Goal: Use online tool/utility: Utilize a website feature to perform a specific function

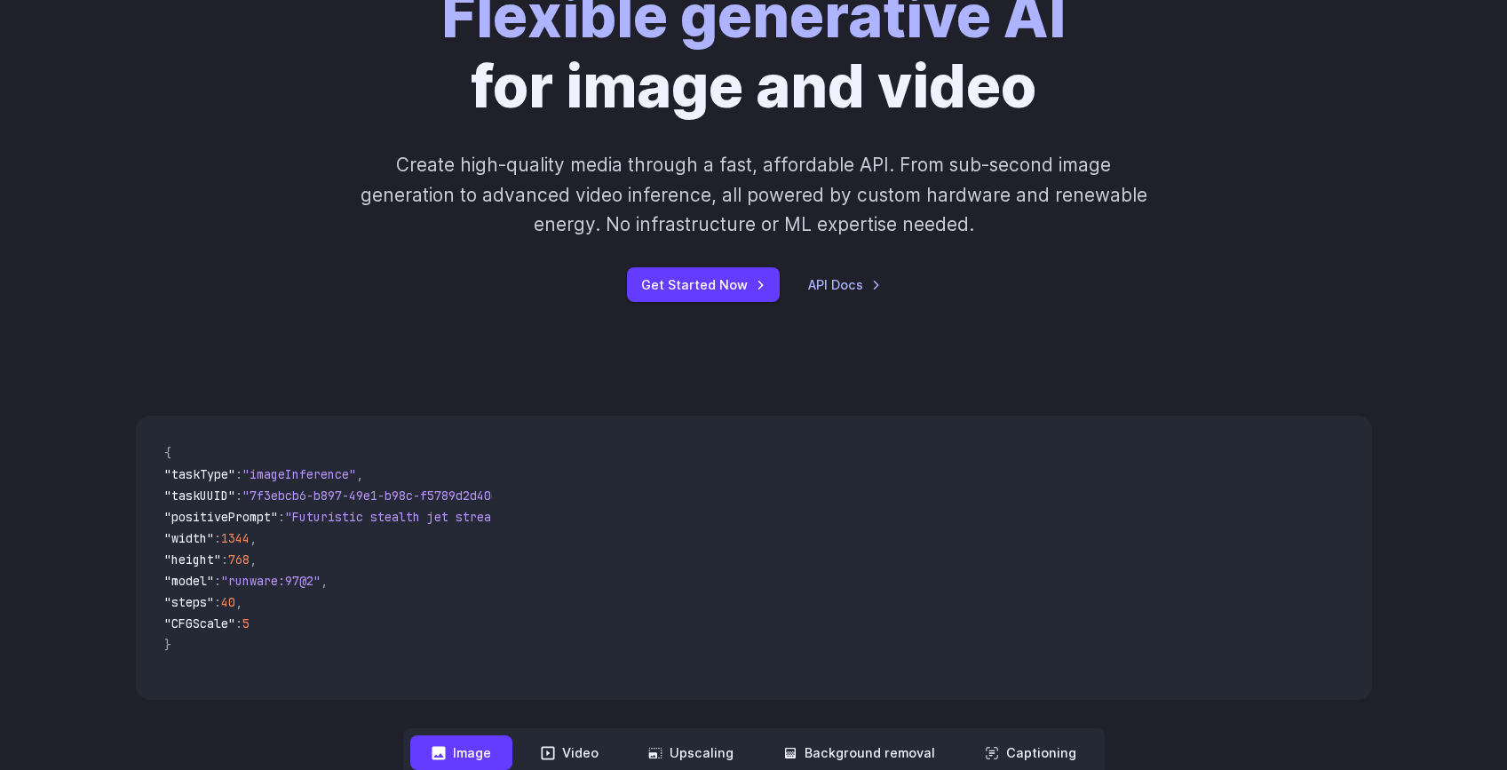
scroll to position [206, 0]
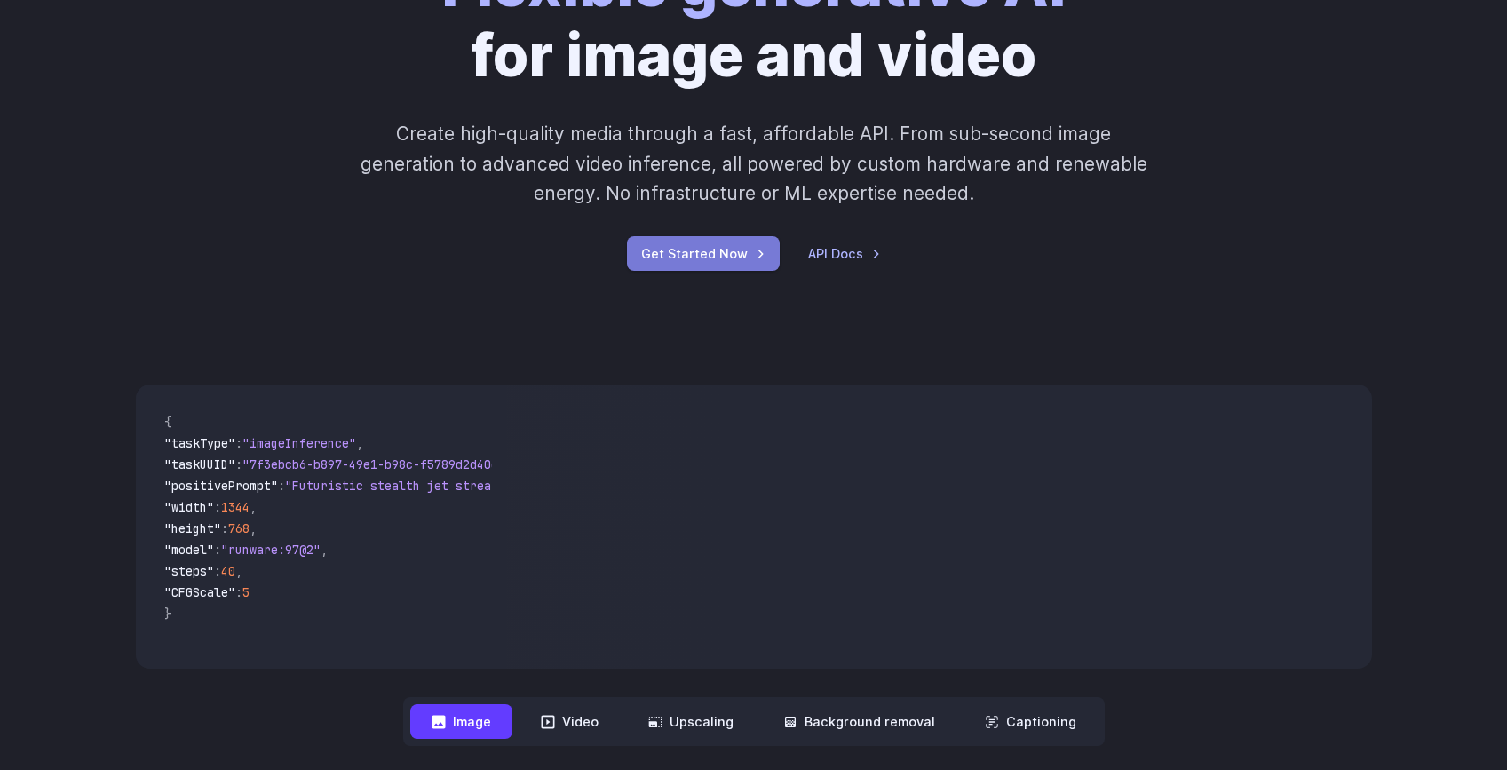
click at [752, 257] on link "Get Started Now" at bounding box center [703, 253] width 153 height 35
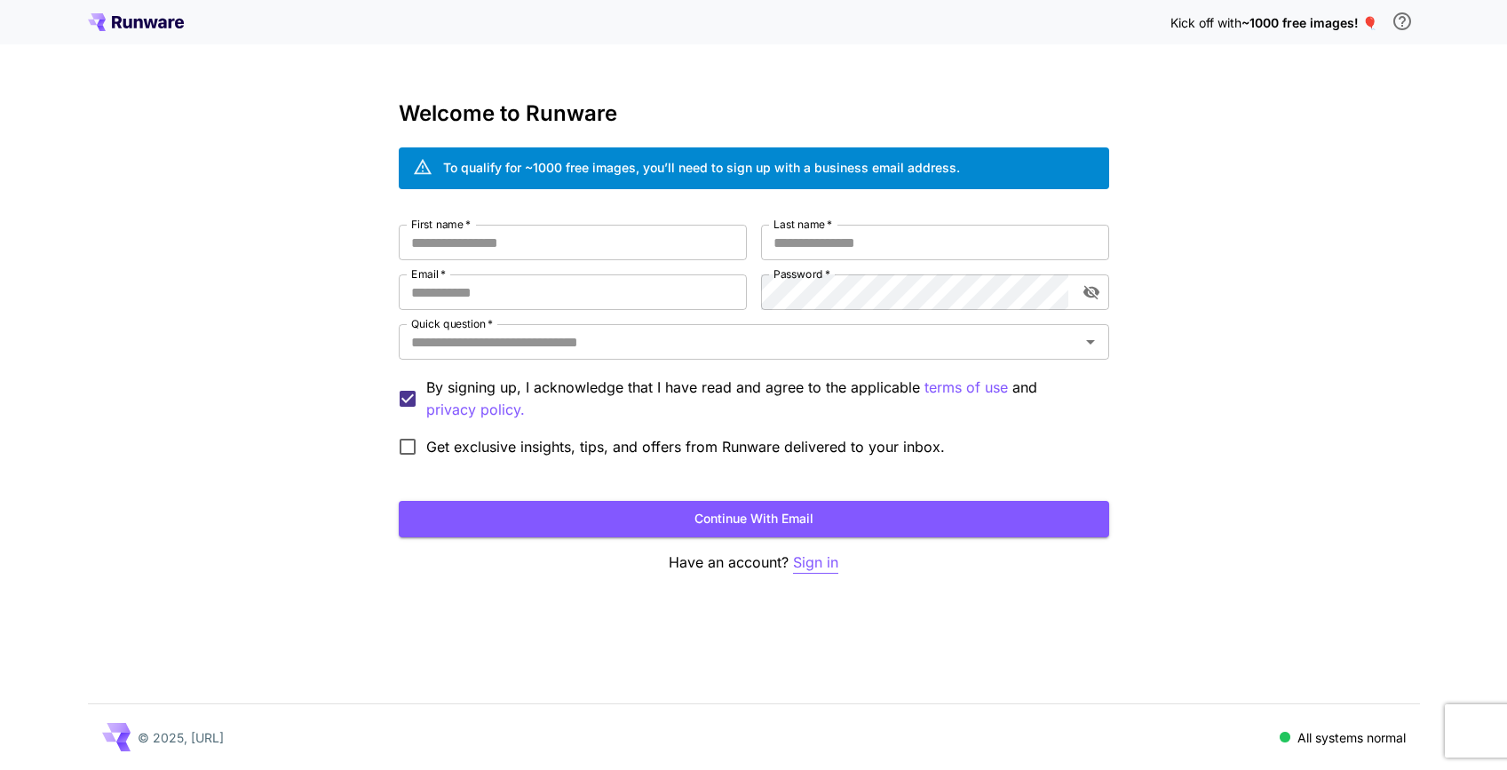
click at [813, 556] on p "Sign in" at bounding box center [815, 562] width 45 height 22
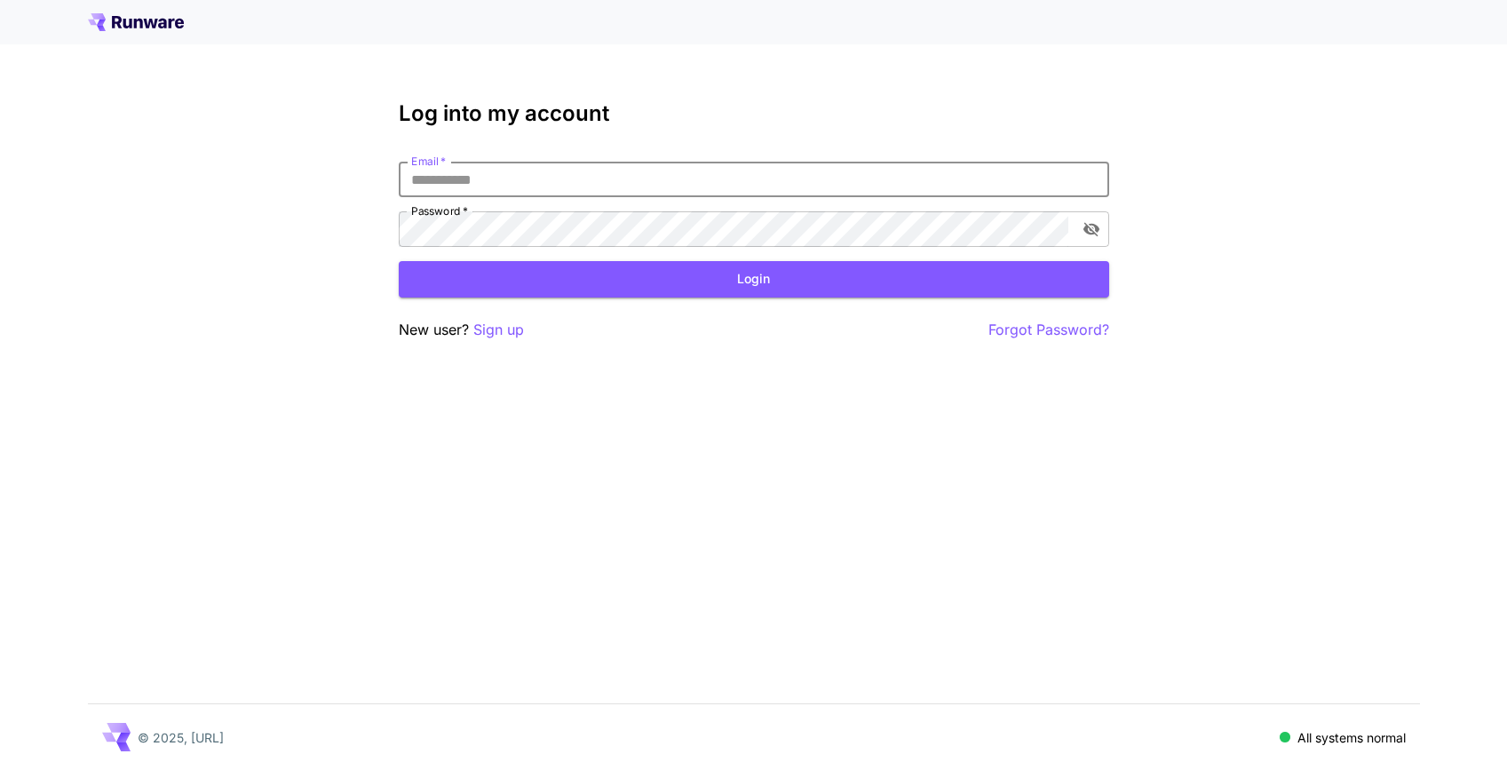
type input "**********"
click at [567, 273] on button "Login" at bounding box center [754, 279] width 710 height 36
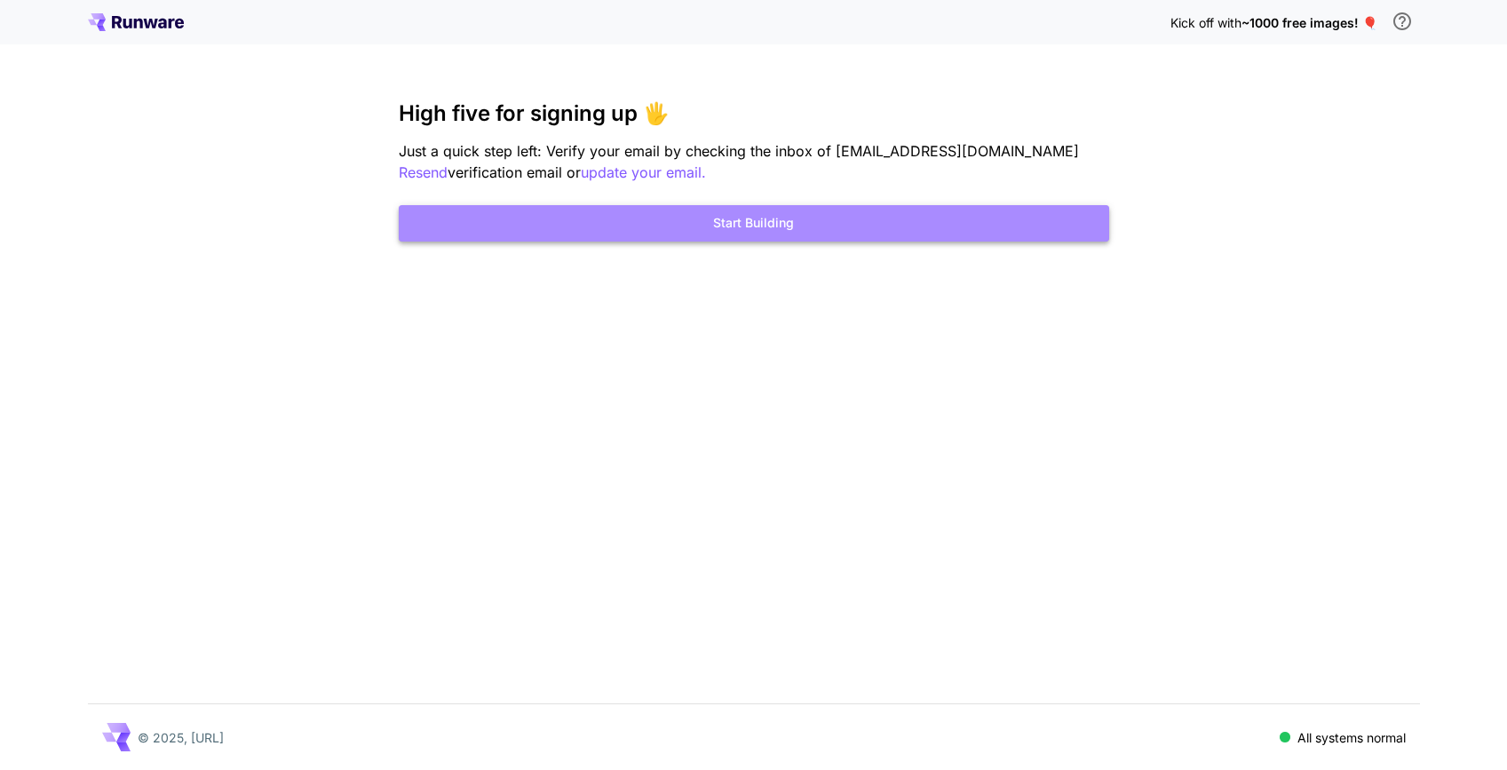
click at [917, 226] on button "Start Building" at bounding box center [754, 223] width 710 height 36
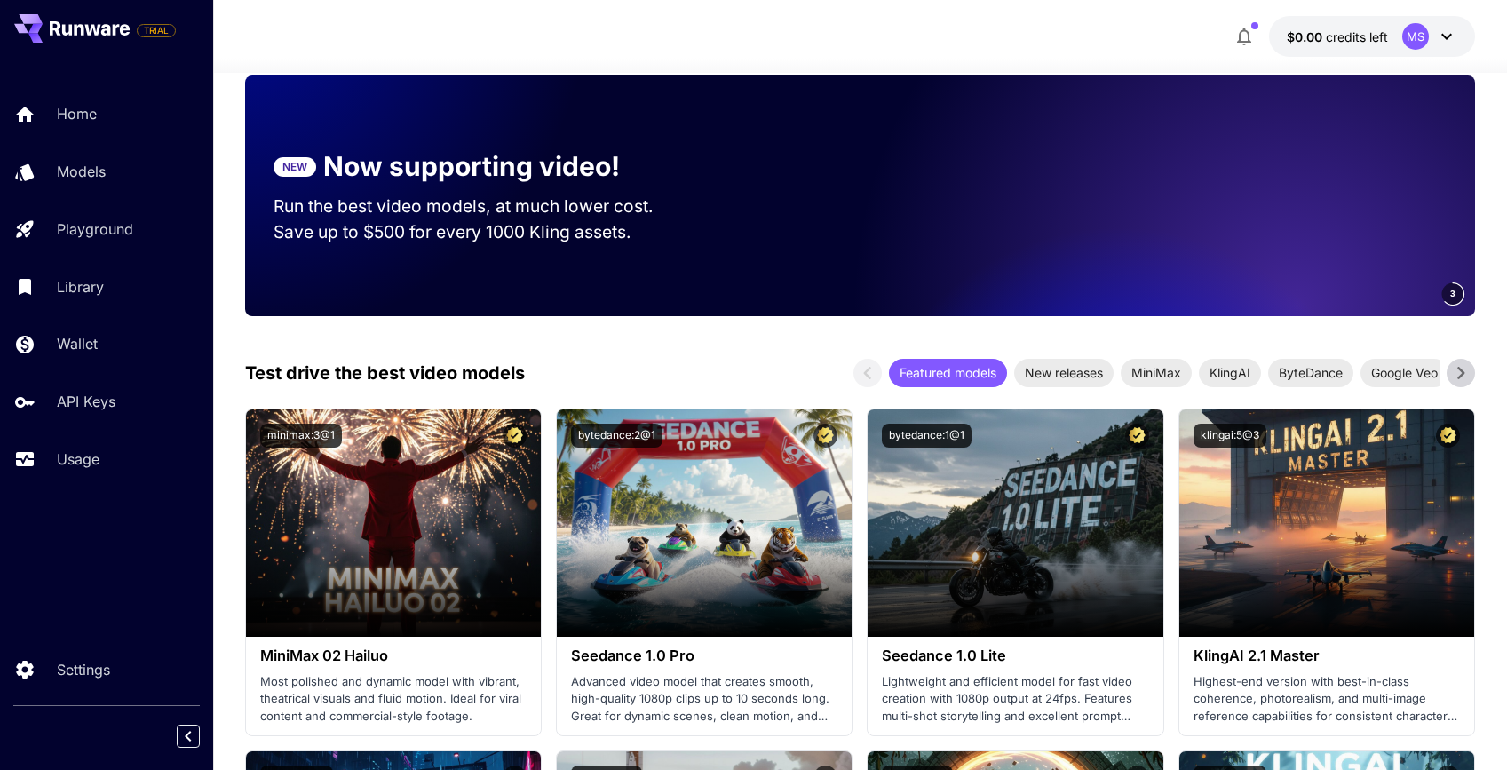
scroll to position [348, 0]
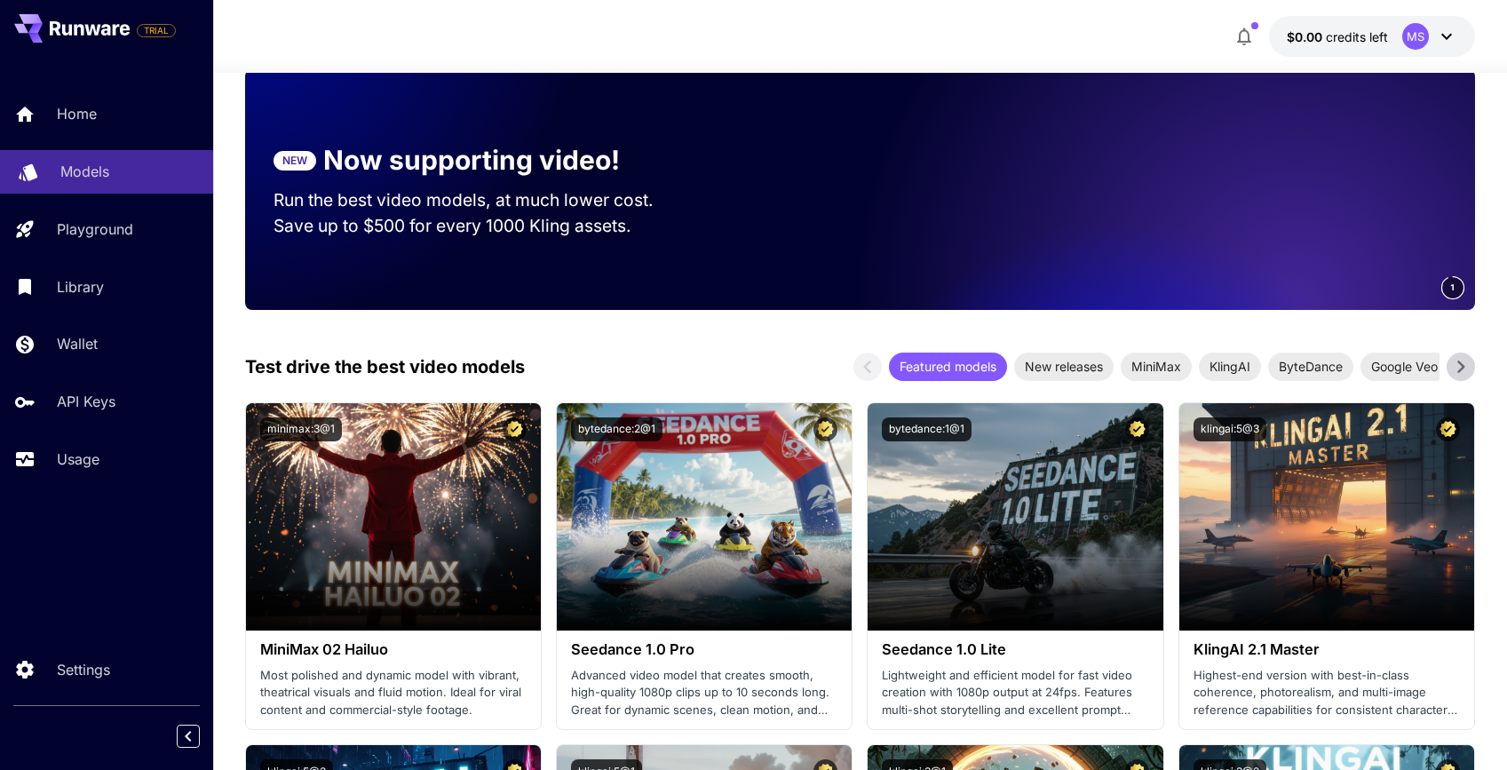
click at [131, 179] on div "Models" at bounding box center [129, 171] width 139 height 21
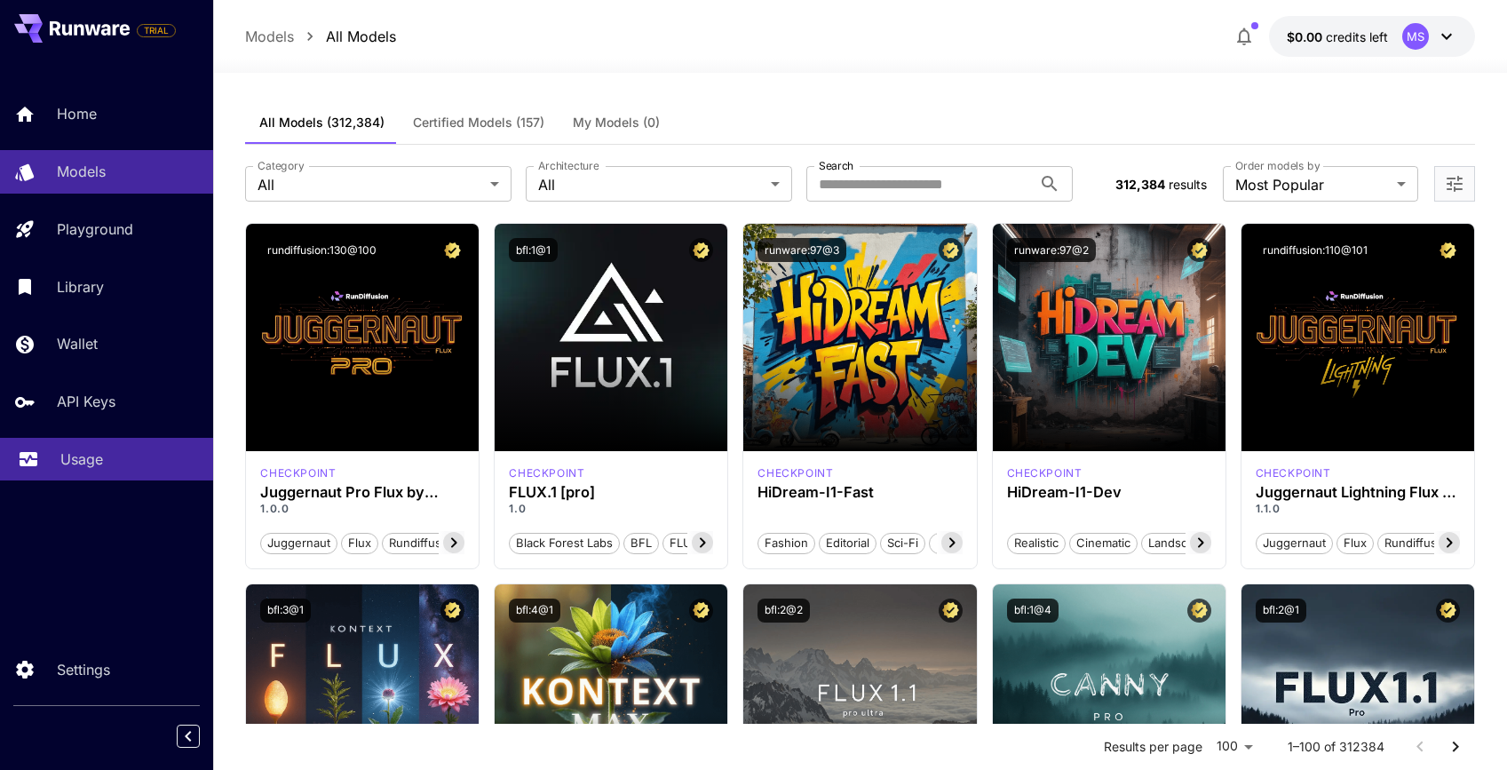
click at [118, 457] on div "Usage" at bounding box center [129, 458] width 139 height 21
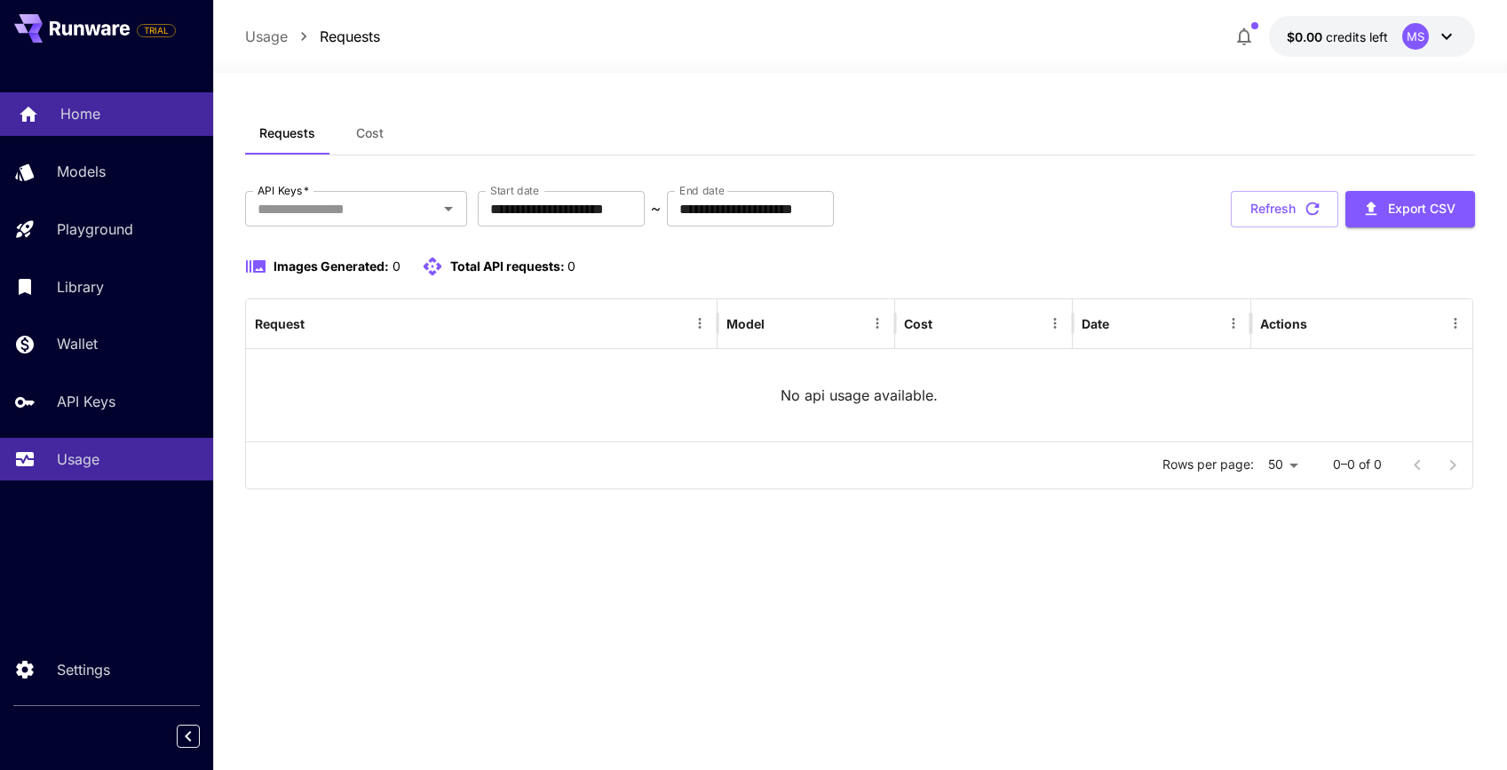
click at [105, 121] on div "Home" at bounding box center [129, 113] width 139 height 21
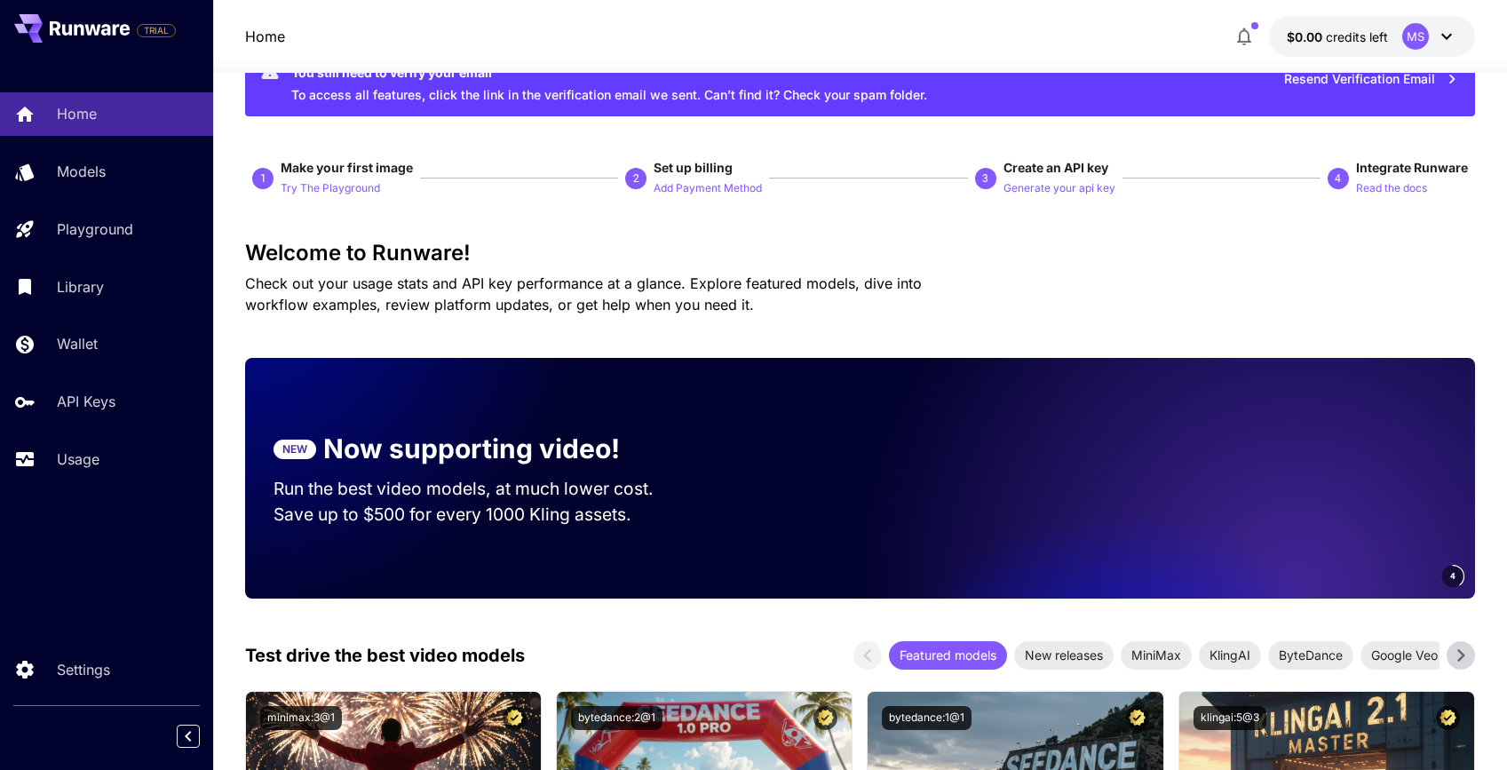
scroll to position [63, 0]
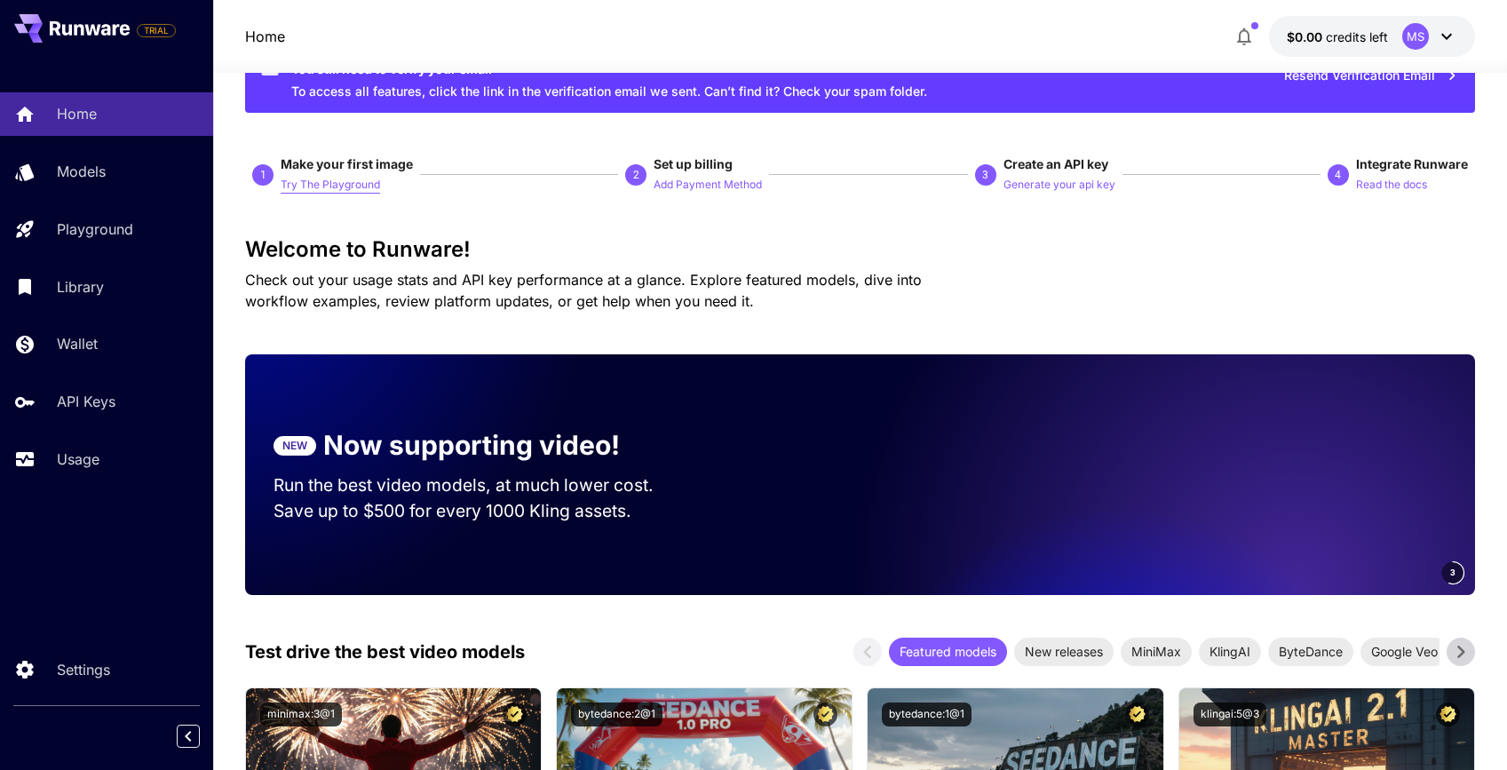
click at [350, 184] on p "Try The Playground" at bounding box center [330, 185] width 99 height 17
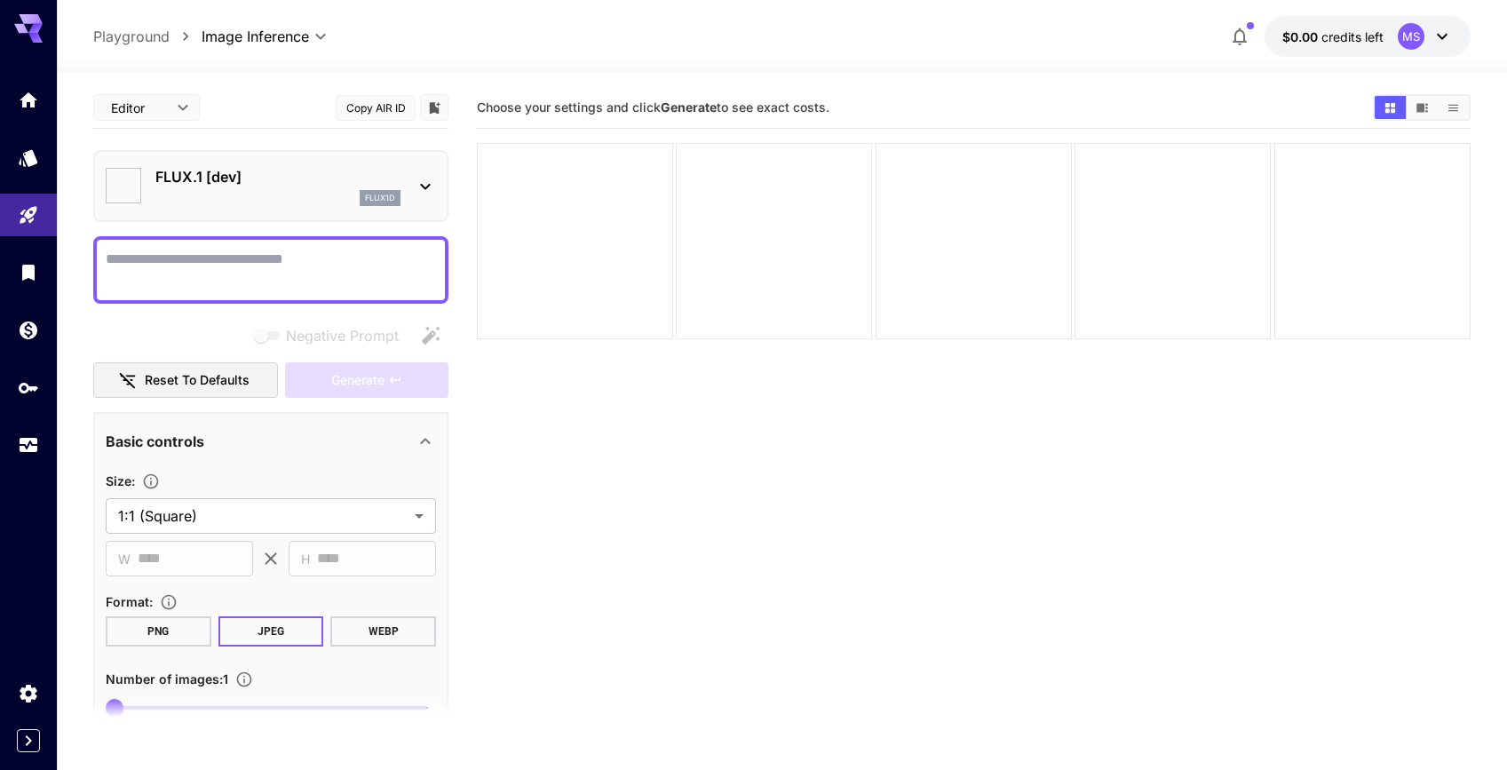
type input "**********"
click at [366, 190] on div "flux1d" at bounding box center [380, 198] width 41 height 16
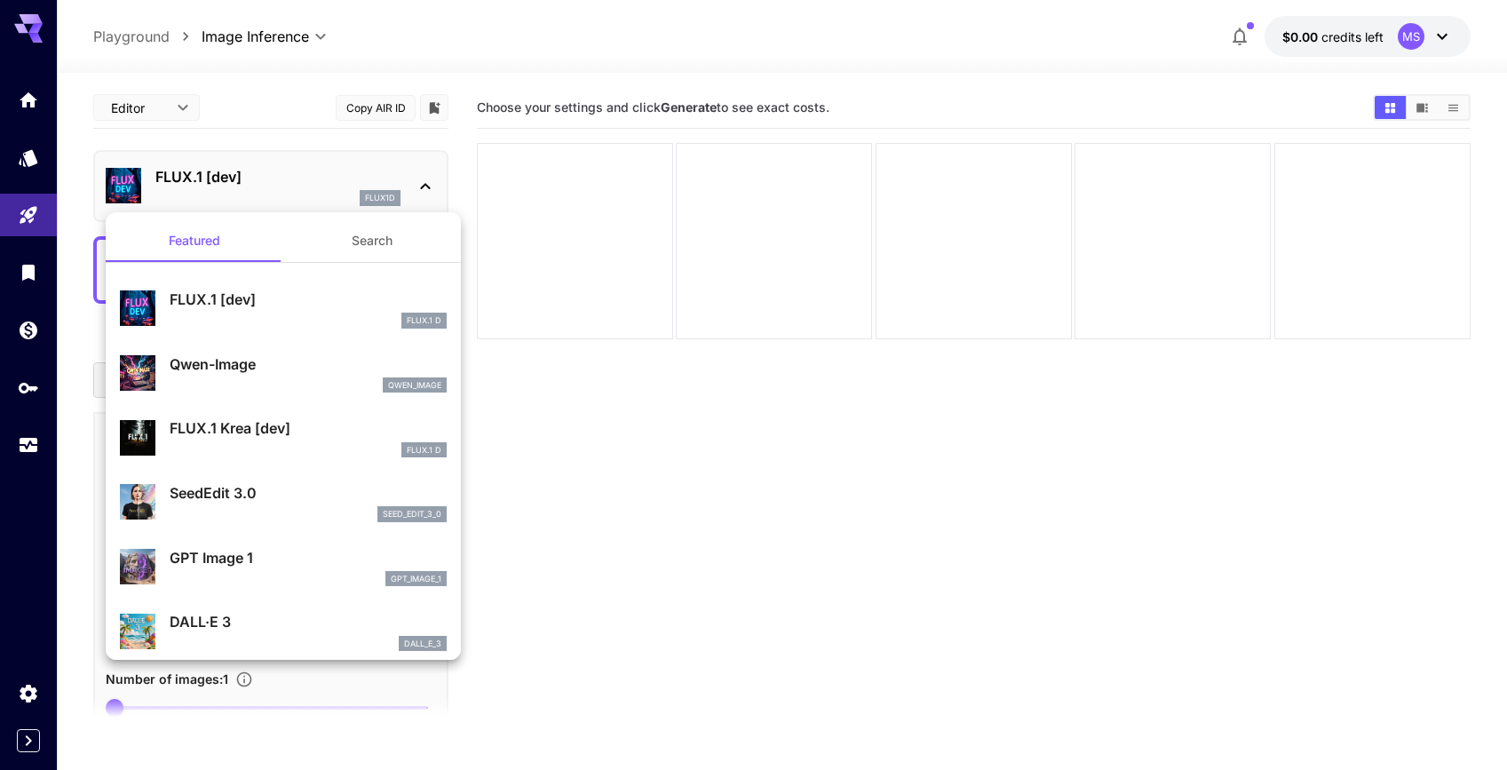
click at [402, 108] on div at bounding box center [753, 385] width 1507 height 770
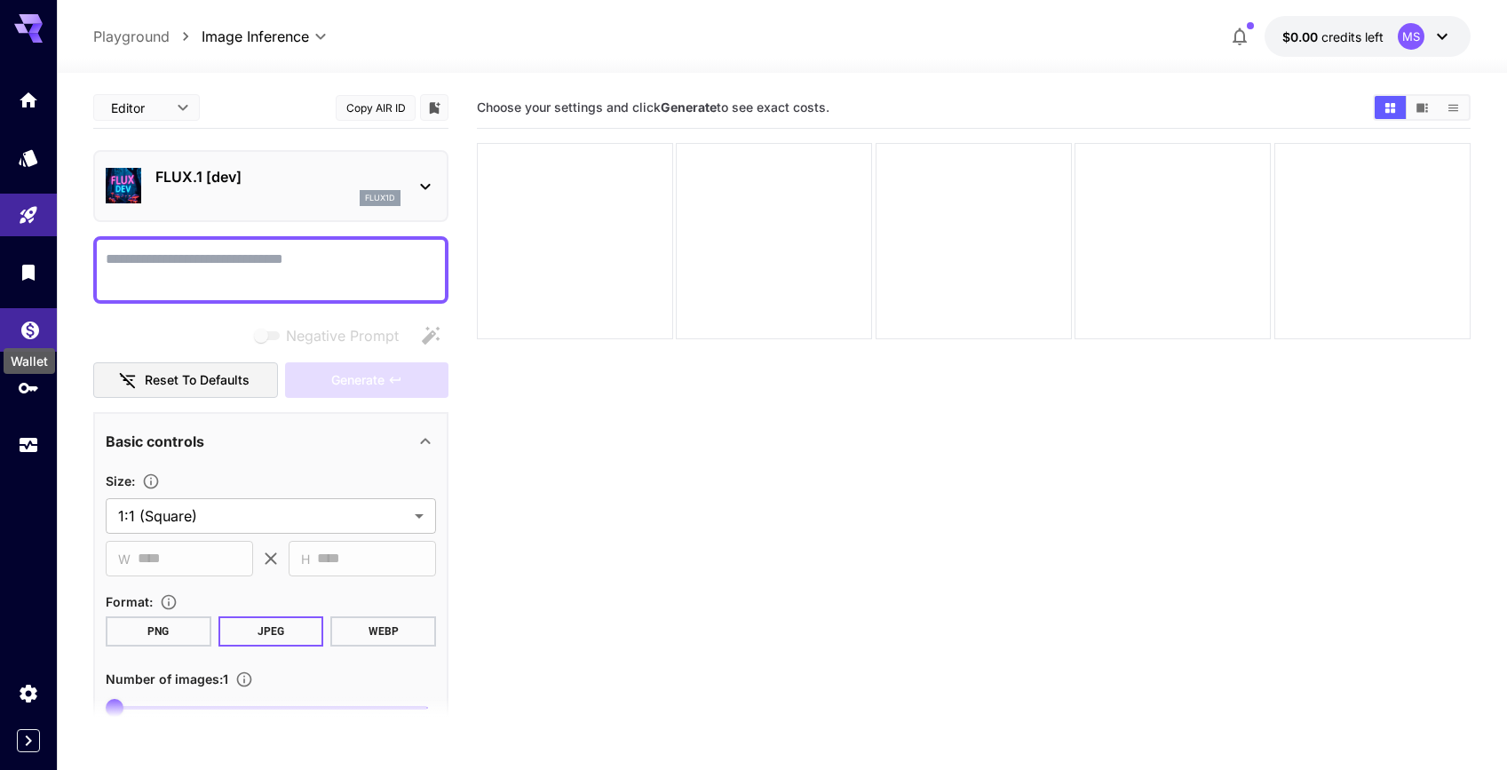
click at [35, 320] on icon "Wallet" at bounding box center [30, 324] width 21 height 21
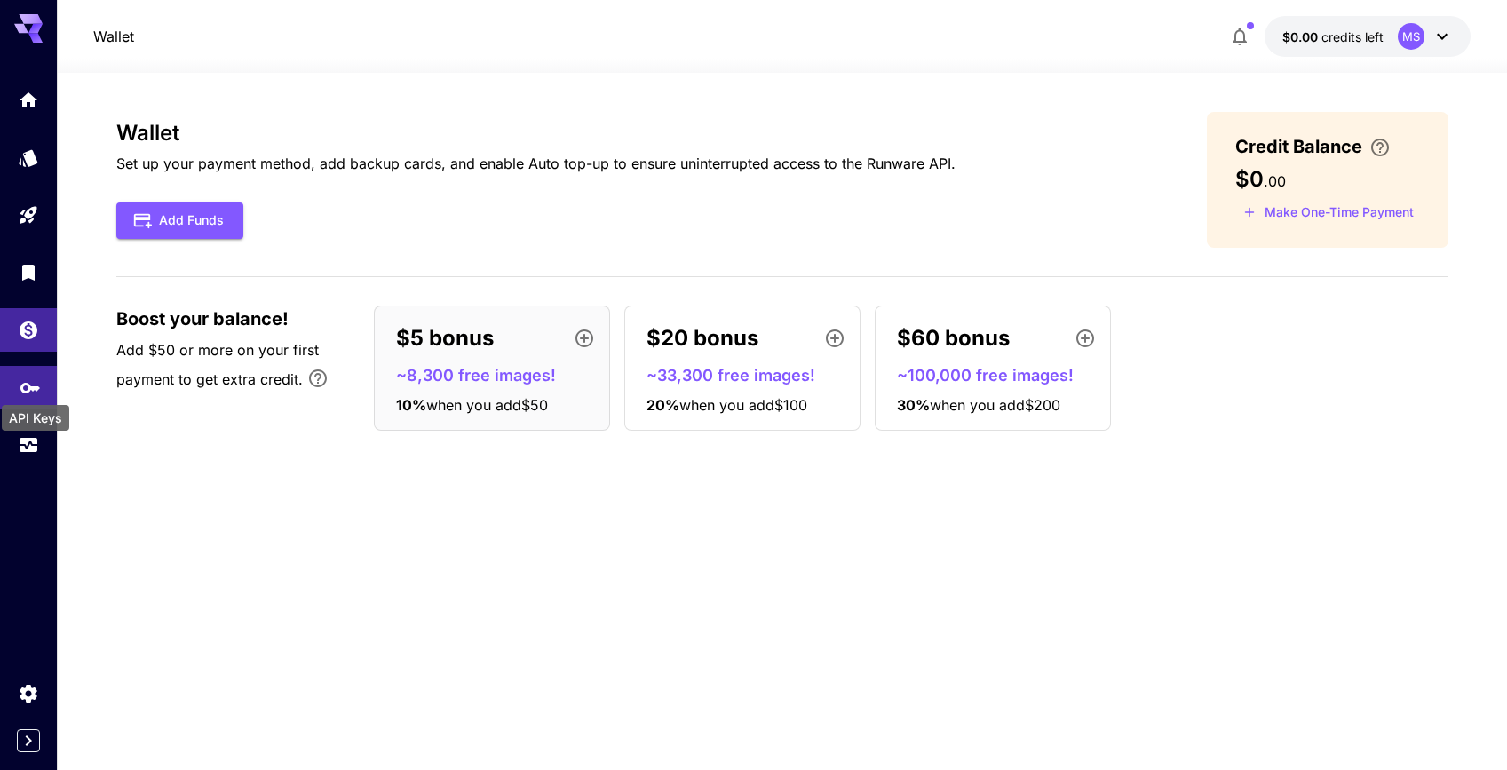
click at [33, 379] on icon "API Keys" at bounding box center [30, 381] width 21 height 21
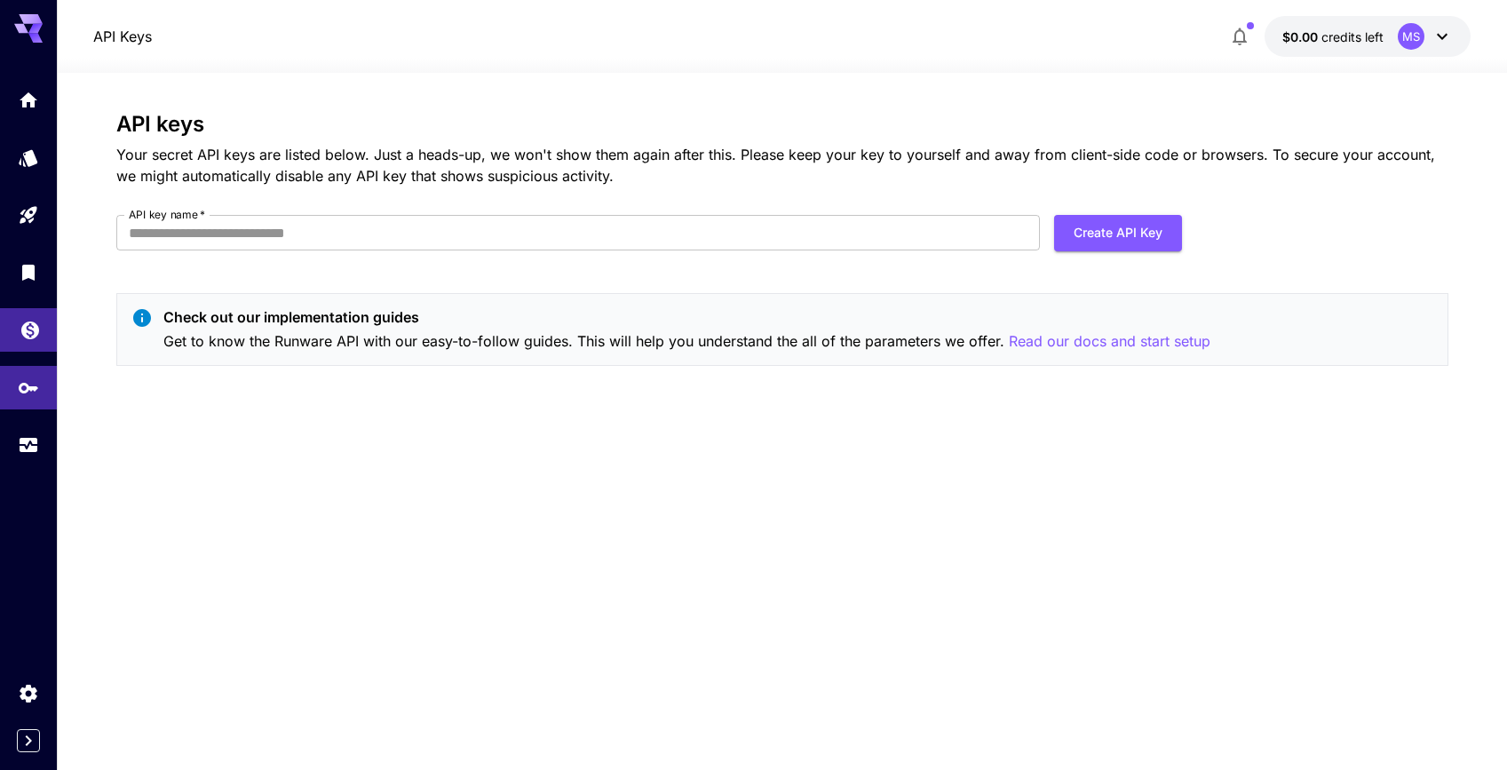
click at [44, 328] on link at bounding box center [28, 330] width 57 height 44
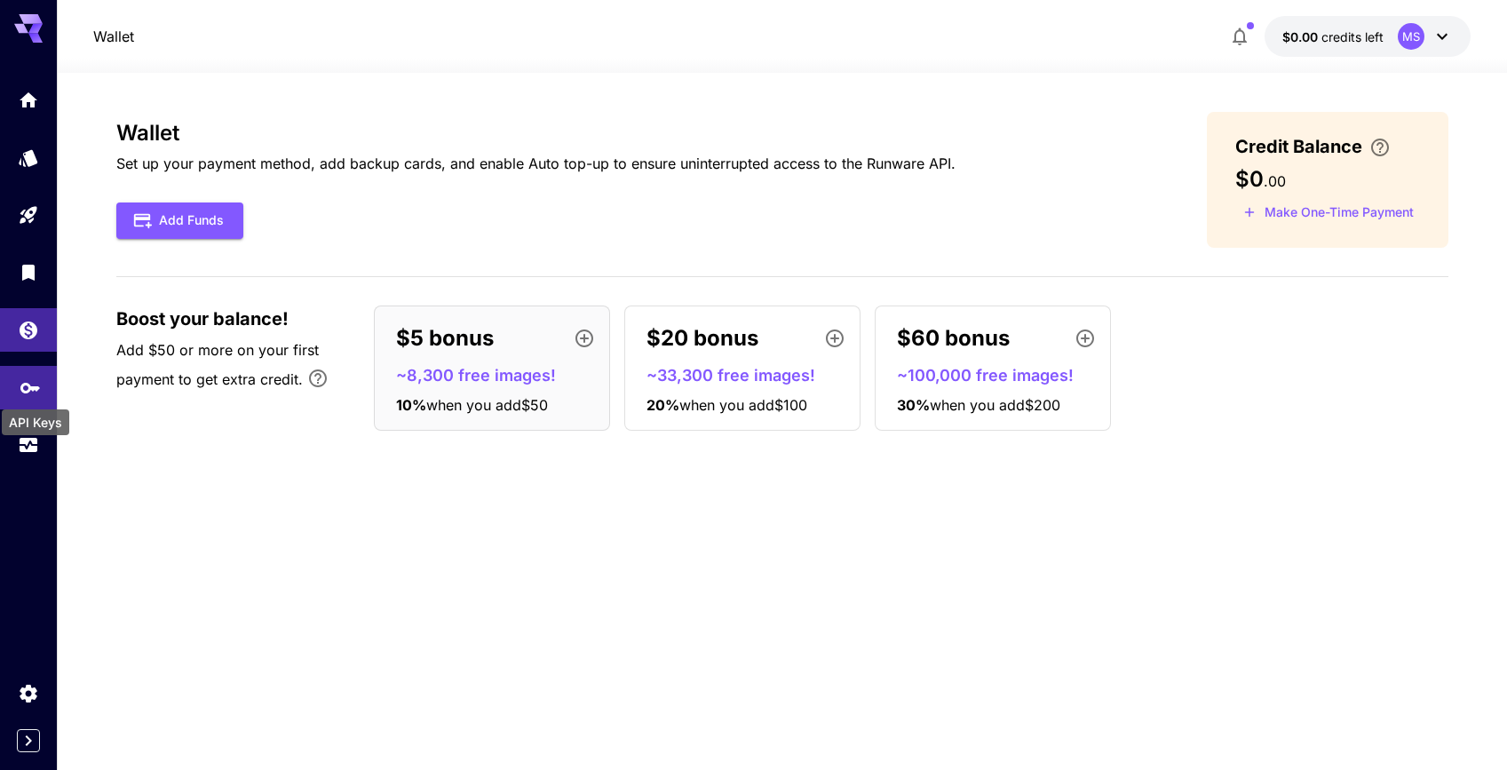
click at [28, 376] on icon "API Keys" at bounding box center [30, 381] width 21 height 21
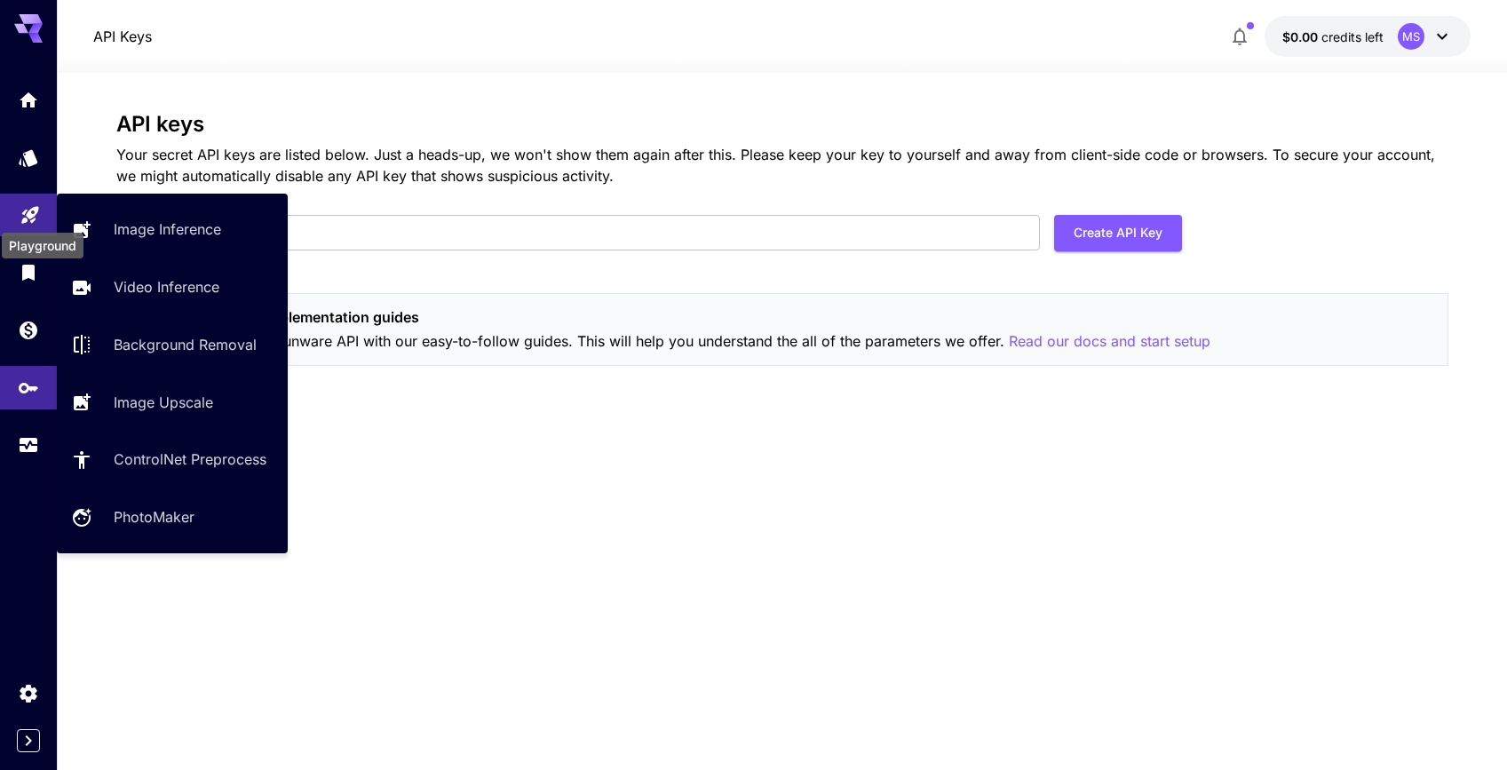
click at [34, 218] on icon "Playground" at bounding box center [30, 209] width 21 height 21
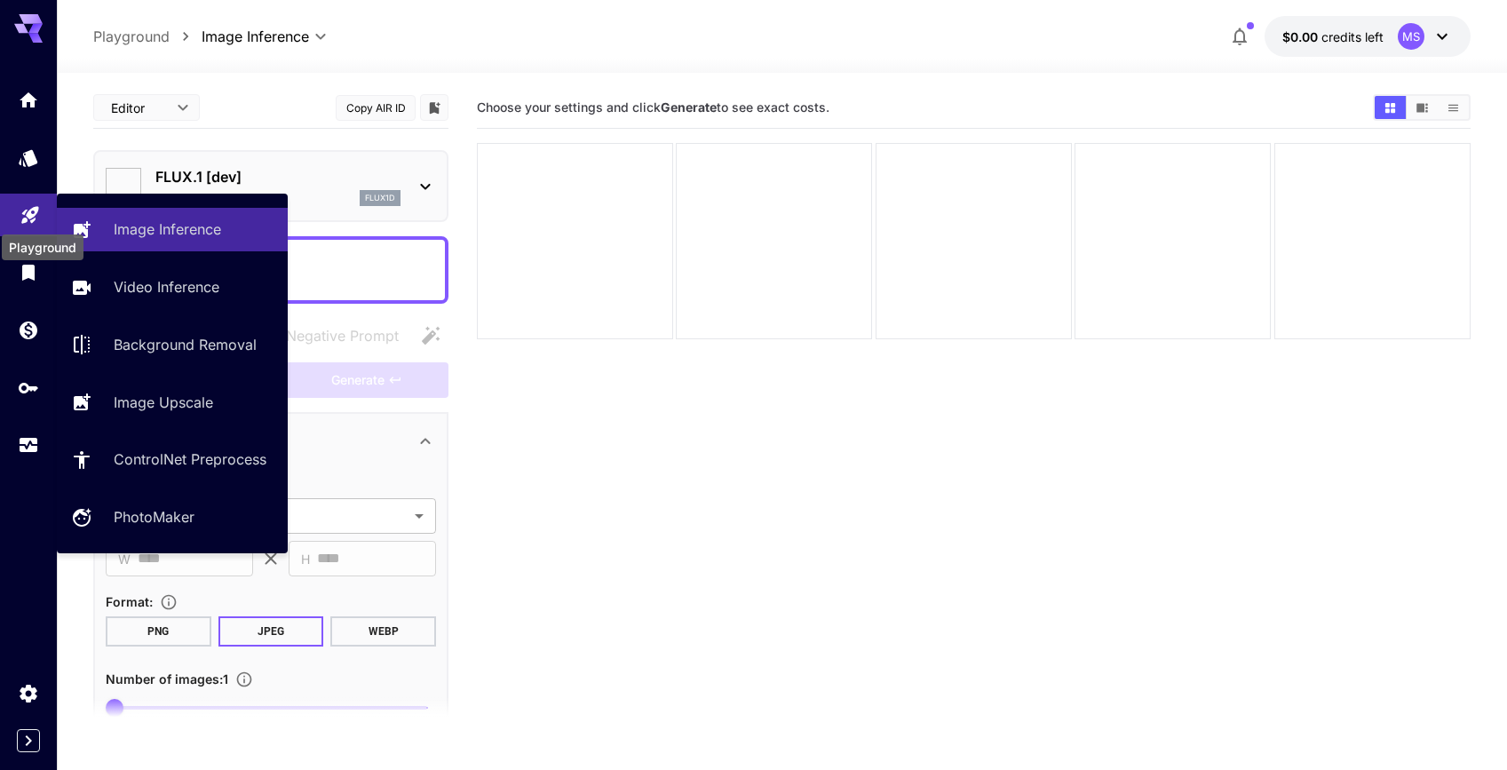
type input "**********"
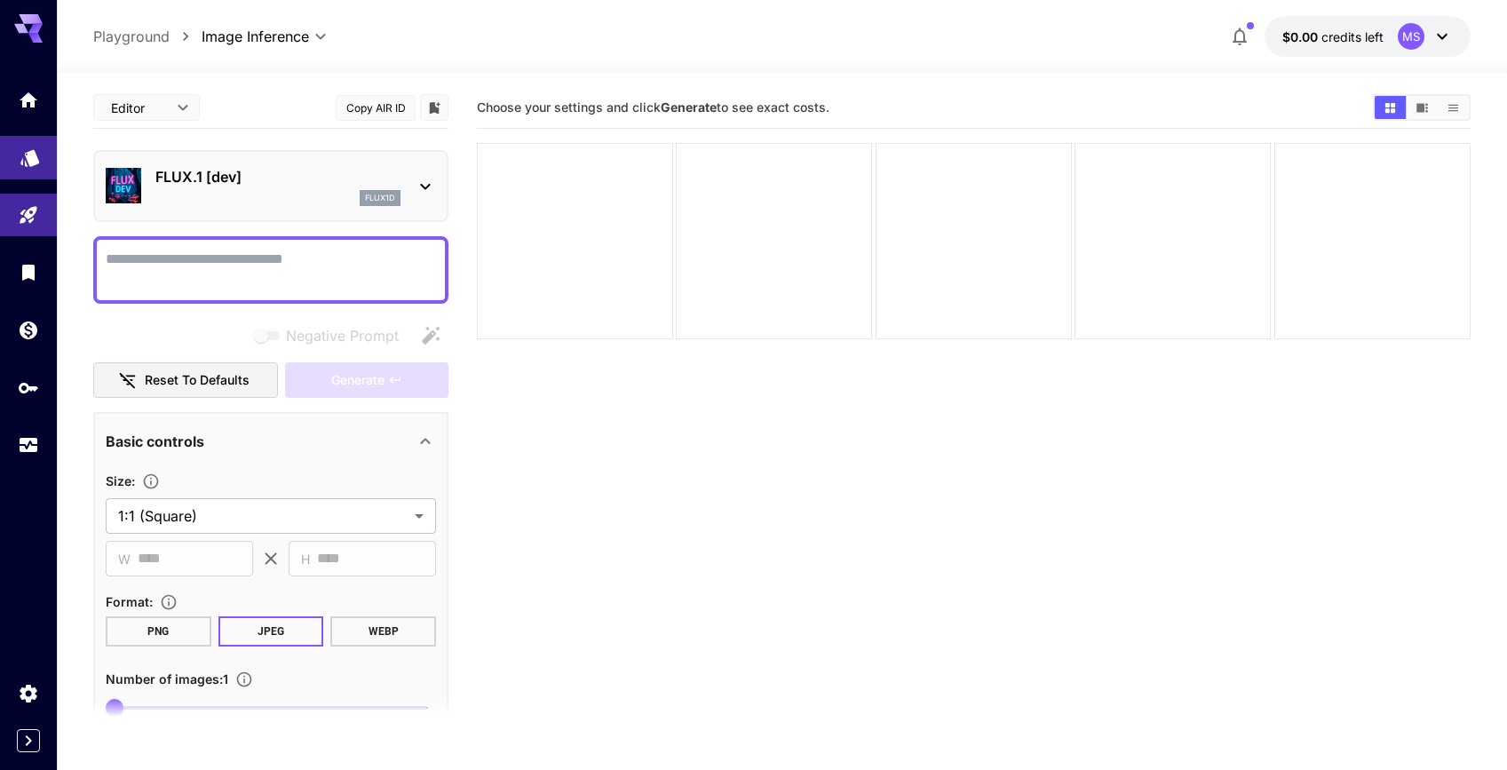
click at [33, 168] on link at bounding box center [28, 158] width 57 height 44
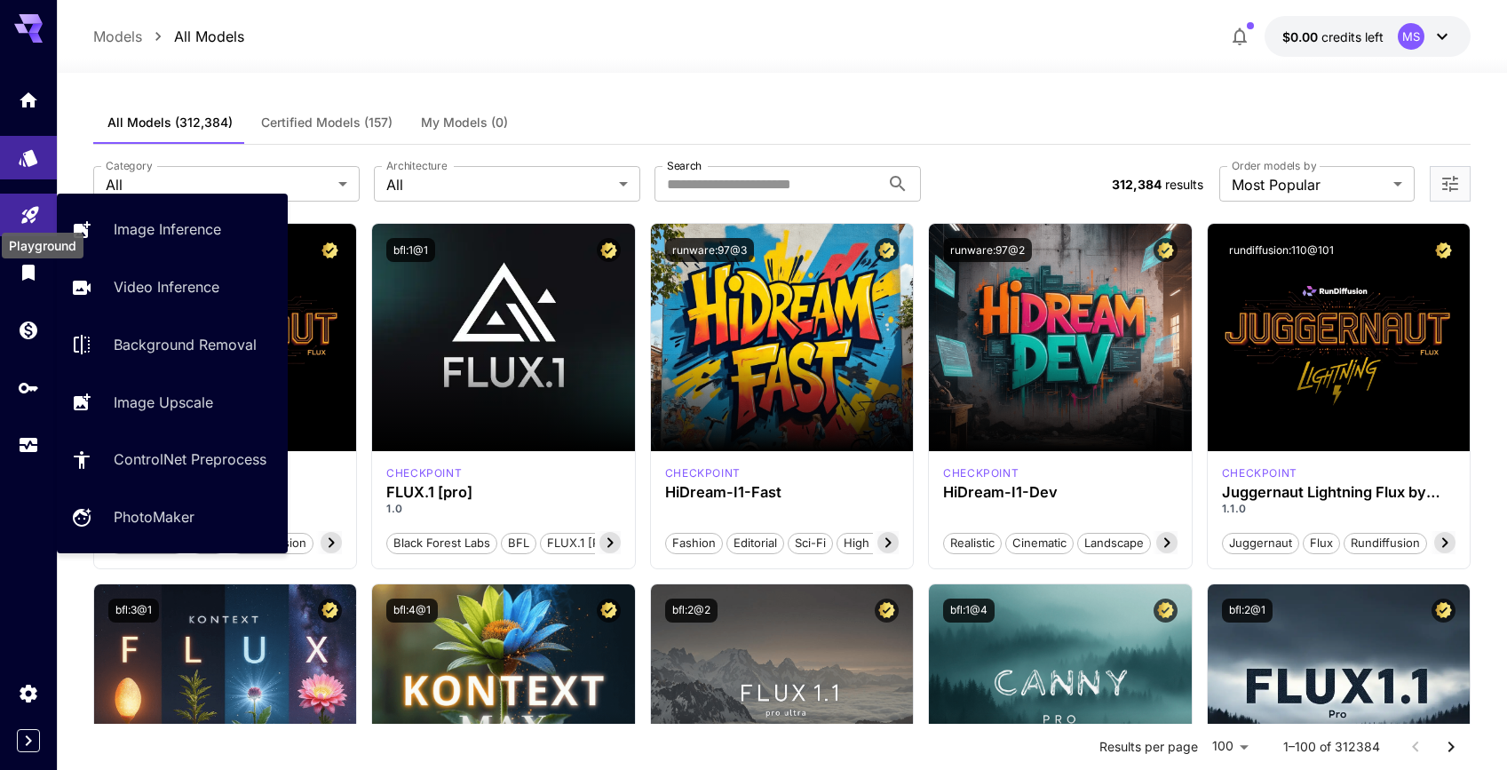
click at [24, 201] on link at bounding box center [28, 216] width 57 height 44
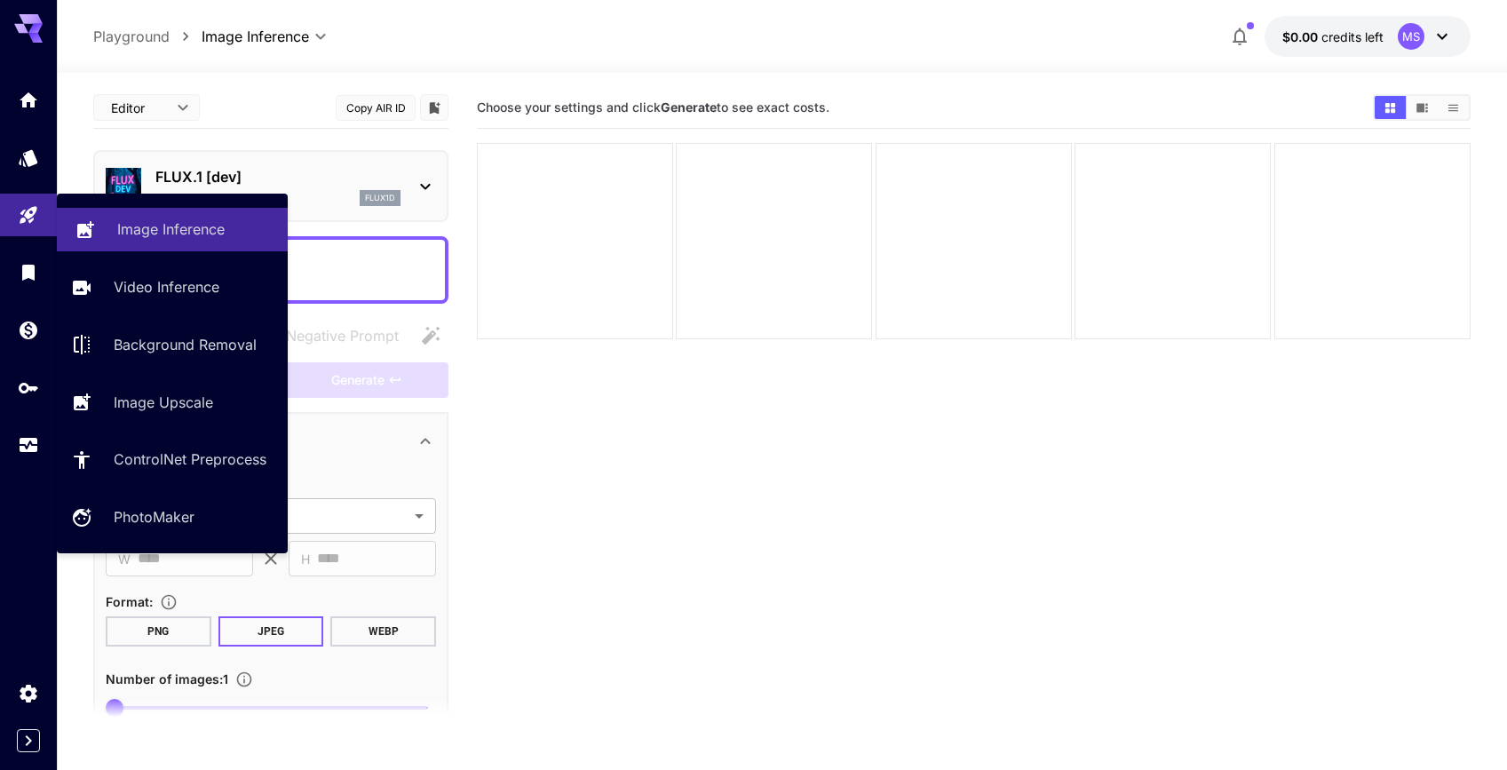
click at [139, 226] on p "Image Inference" at bounding box center [170, 228] width 107 height 21
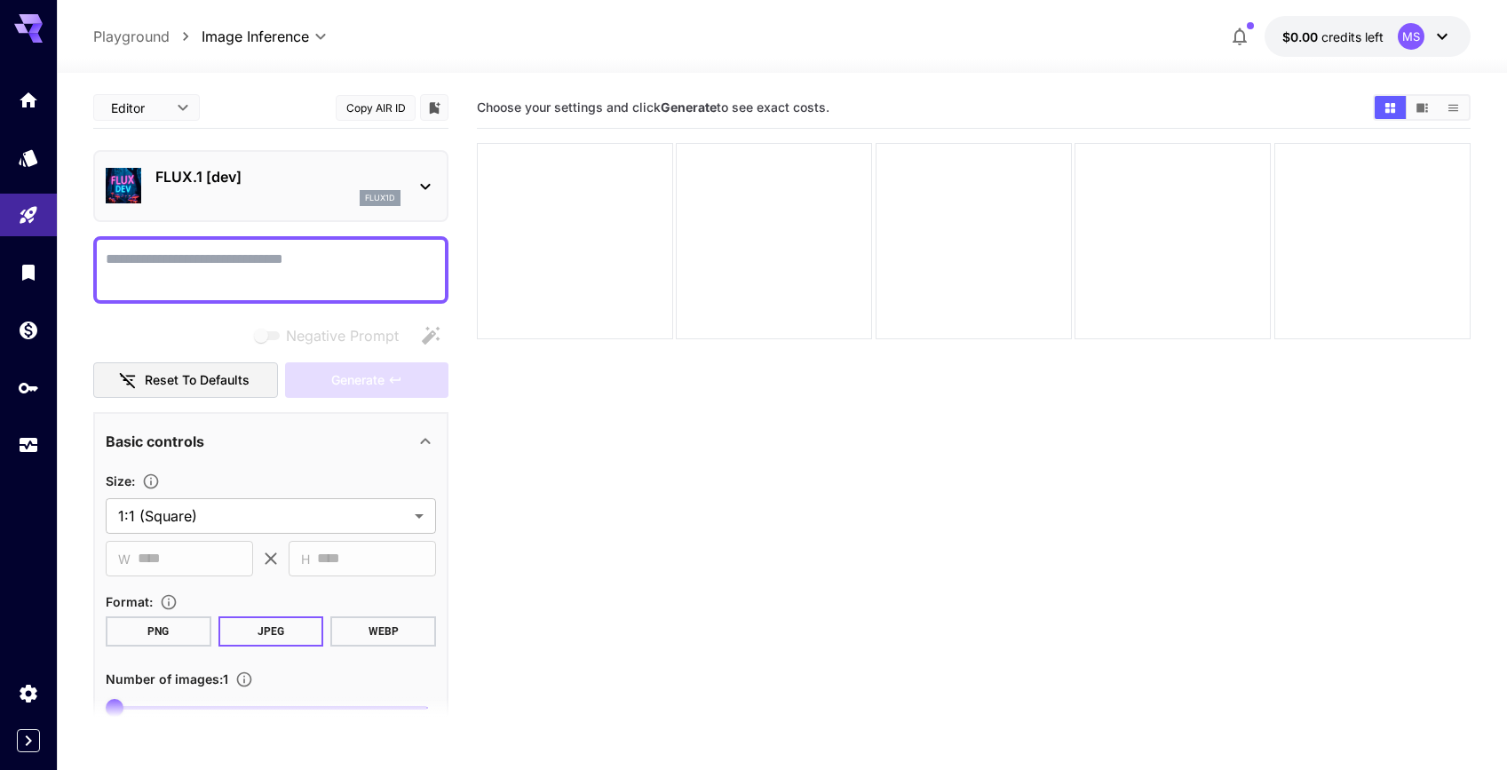
click at [183, 273] on textarea "Negative Prompt" at bounding box center [271, 270] width 330 height 43
paste textarea "**********"
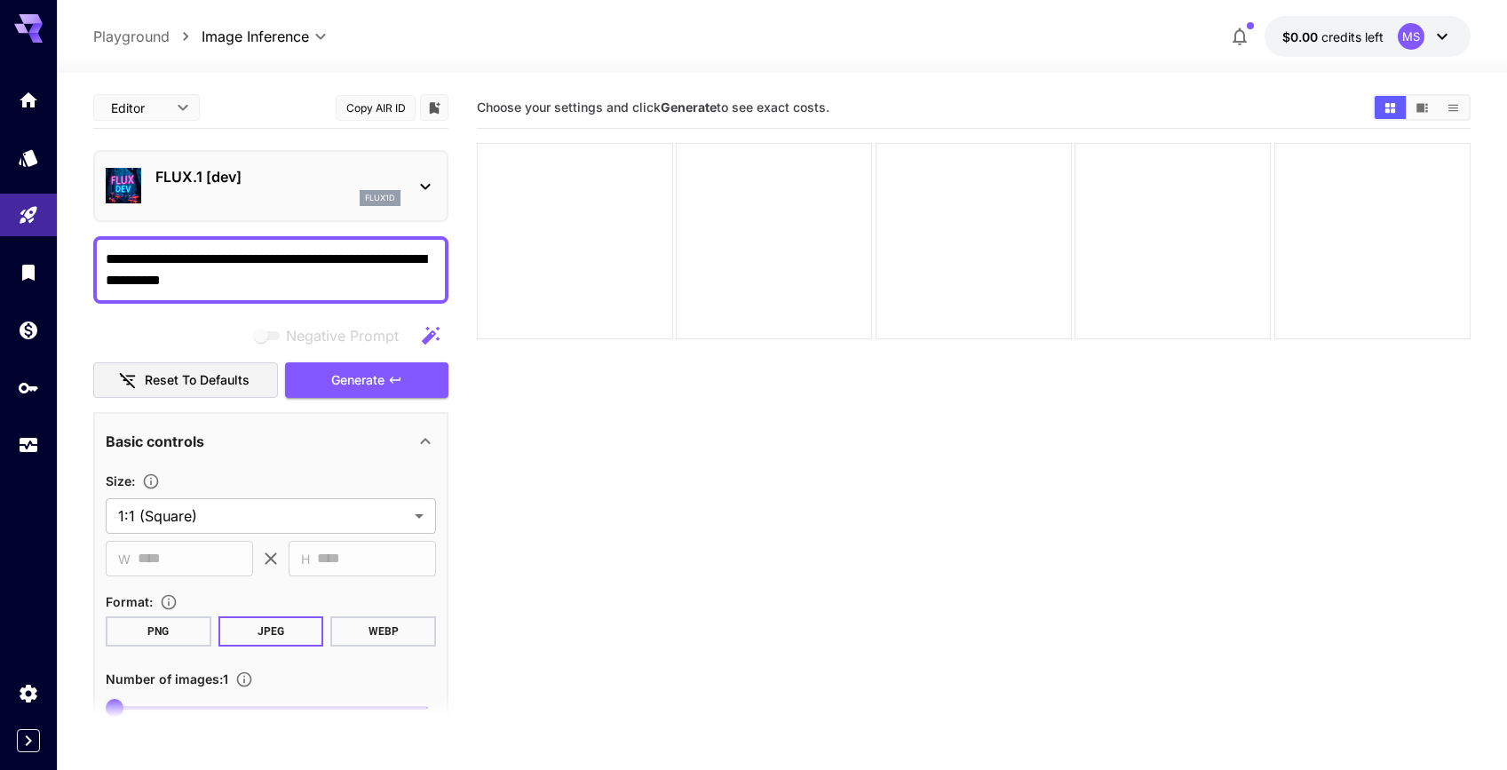
type textarea "**********"
click at [234, 341] on div "Negative Prompt" at bounding box center [270, 336] width 355 height 36
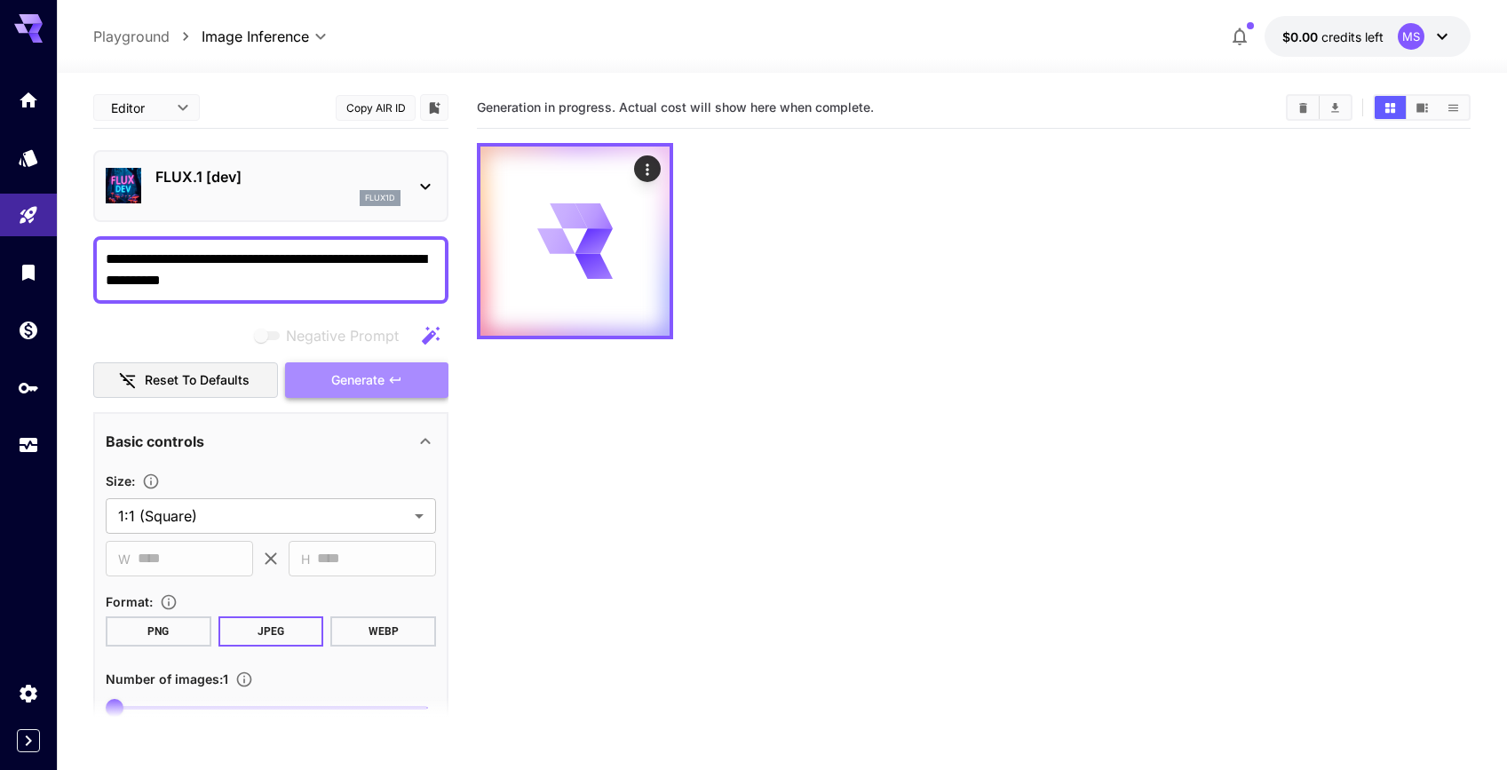
click at [332, 368] on button "Generate" at bounding box center [366, 380] width 163 height 36
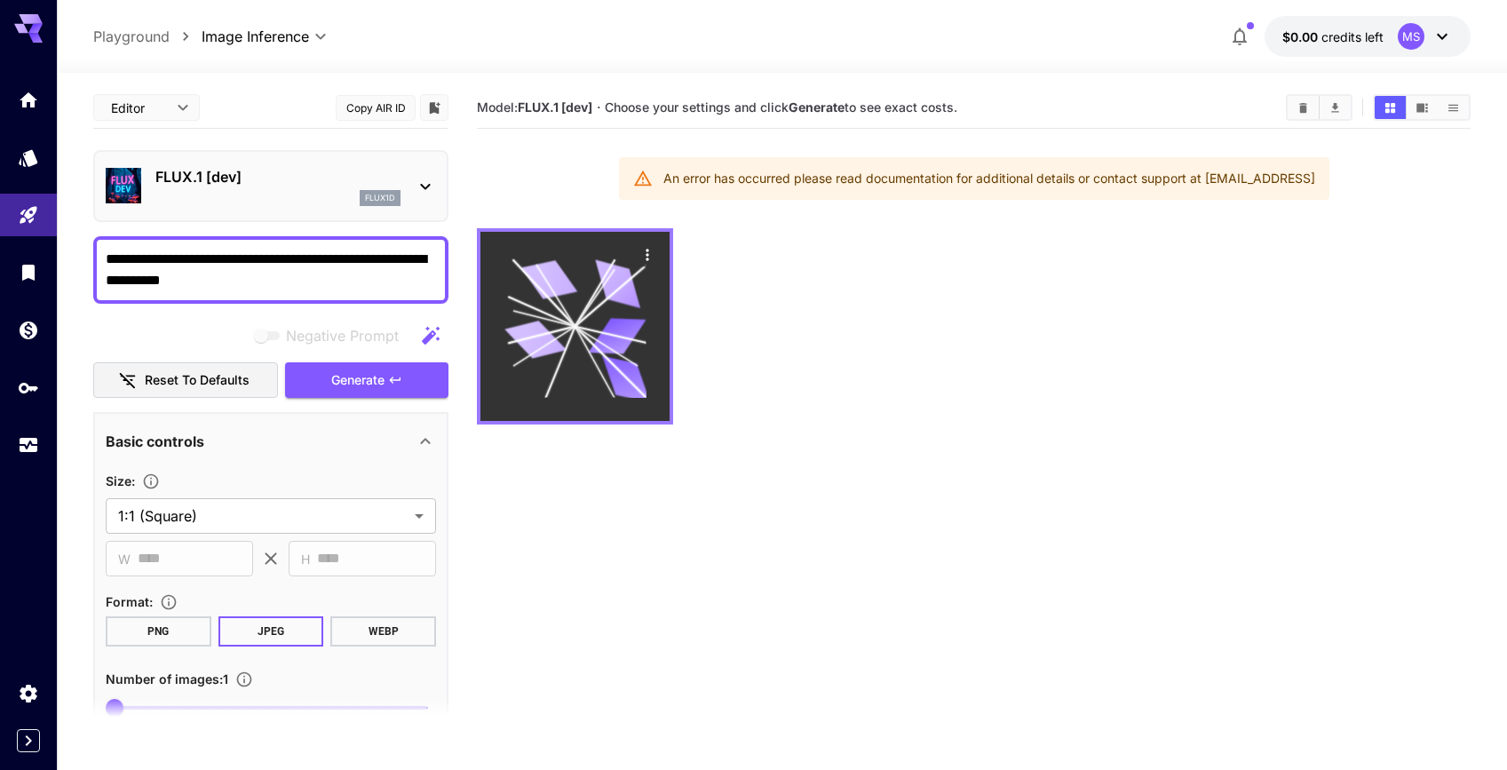
click at [561, 333] on icon at bounding box center [574, 327] width 142 height 142
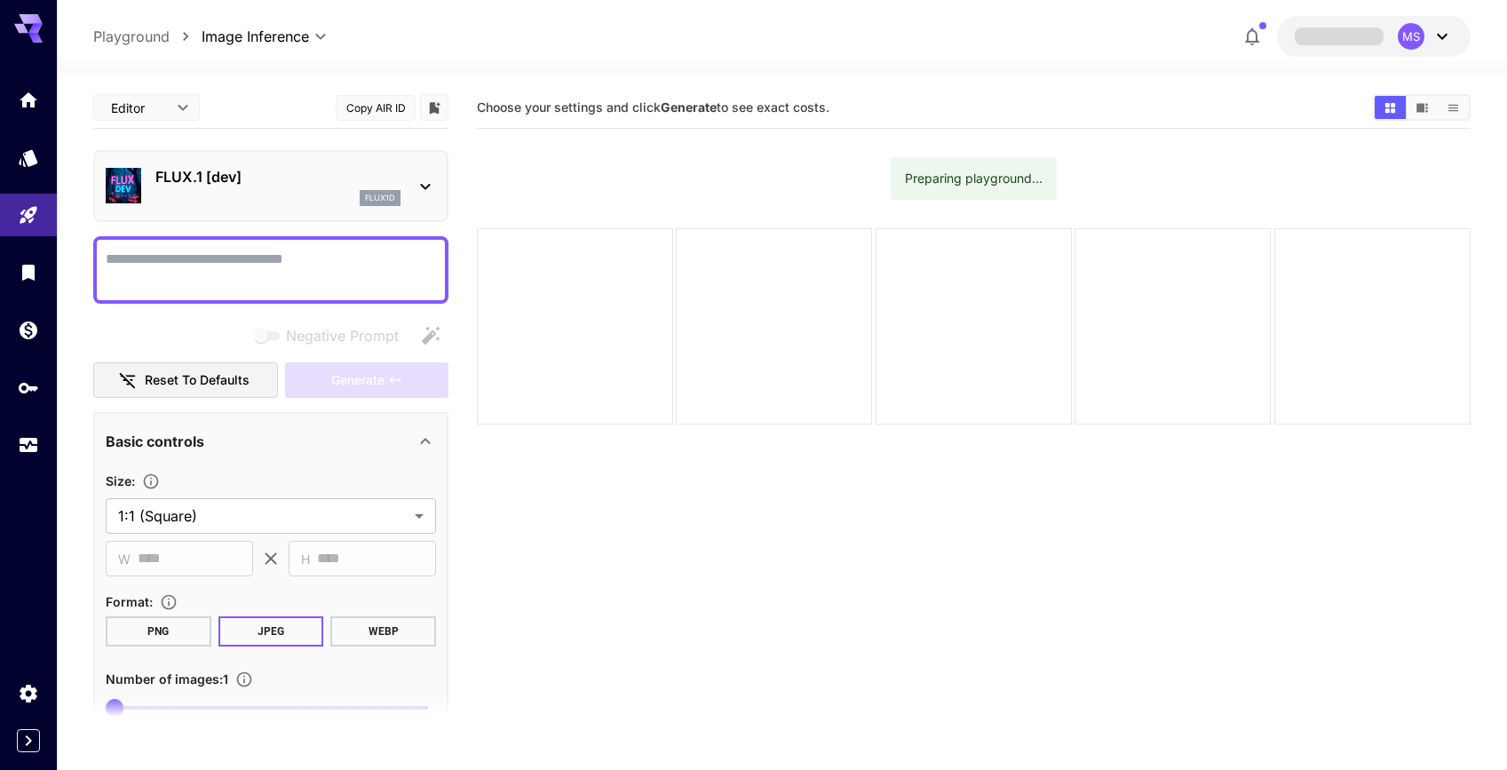
click at [307, 276] on textarea "Negative Prompt" at bounding box center [271, 270] width 330 height 43
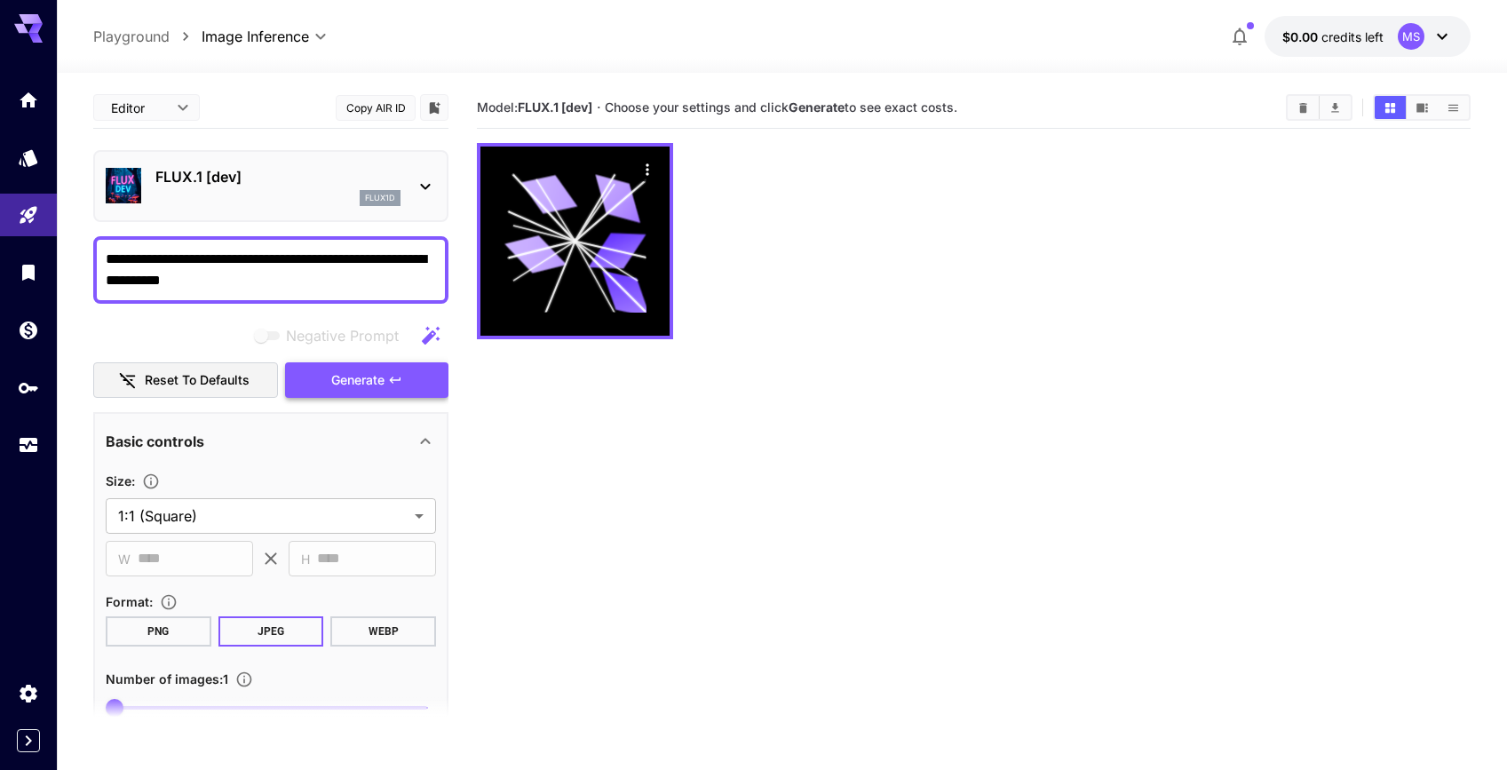
type textarea "**********"
click at [346, 381] on span "Generate" at bounding box center [357, 380] width 53 height 22
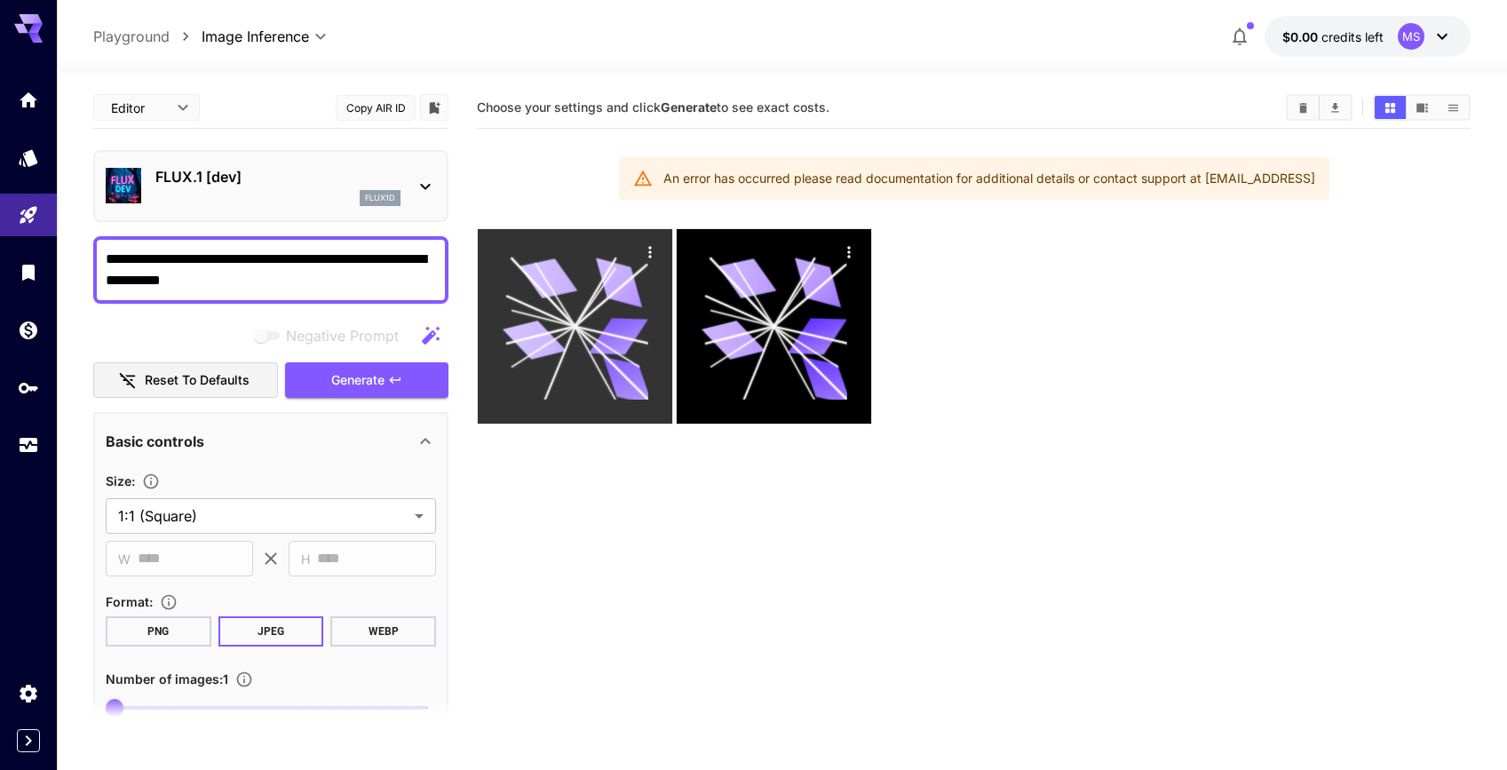
click at [524, 316] on icon at bounding box center [575, 326] width 146 height 146
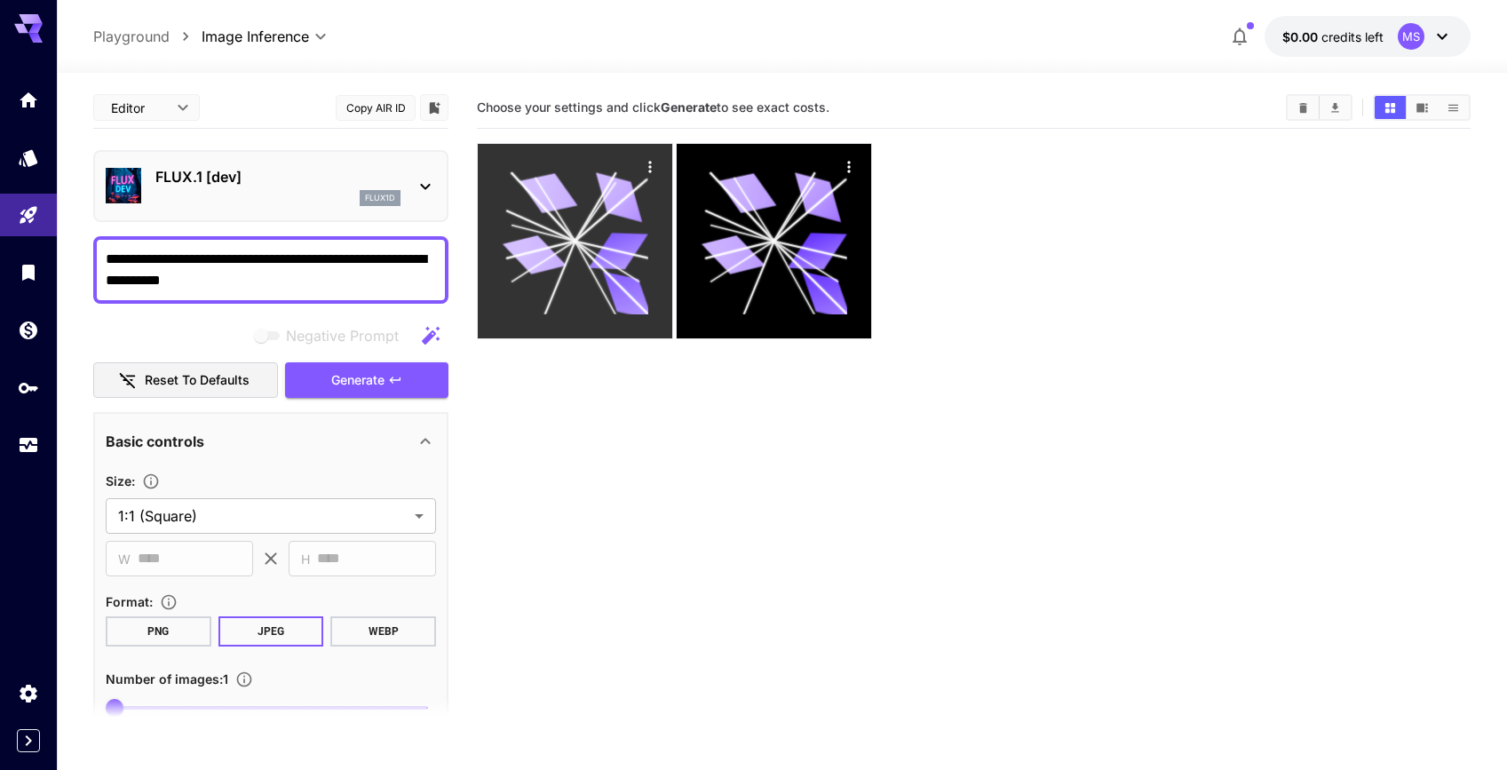
click at [588, 255] on icon at bounding box center [612, 279] width 74 height 74
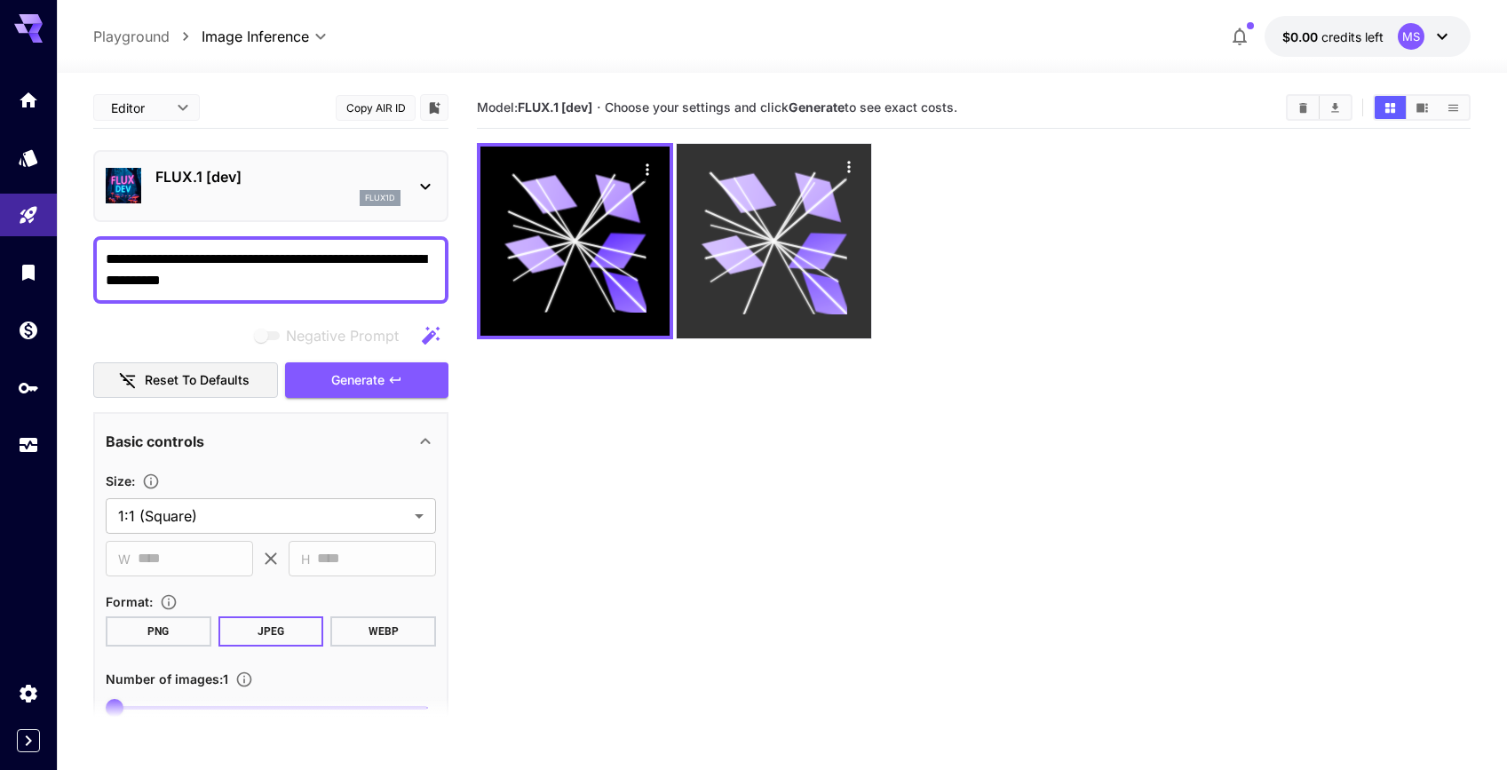
click at [774, 256] on icon at bounding box center [774, 241] width 146 height 146
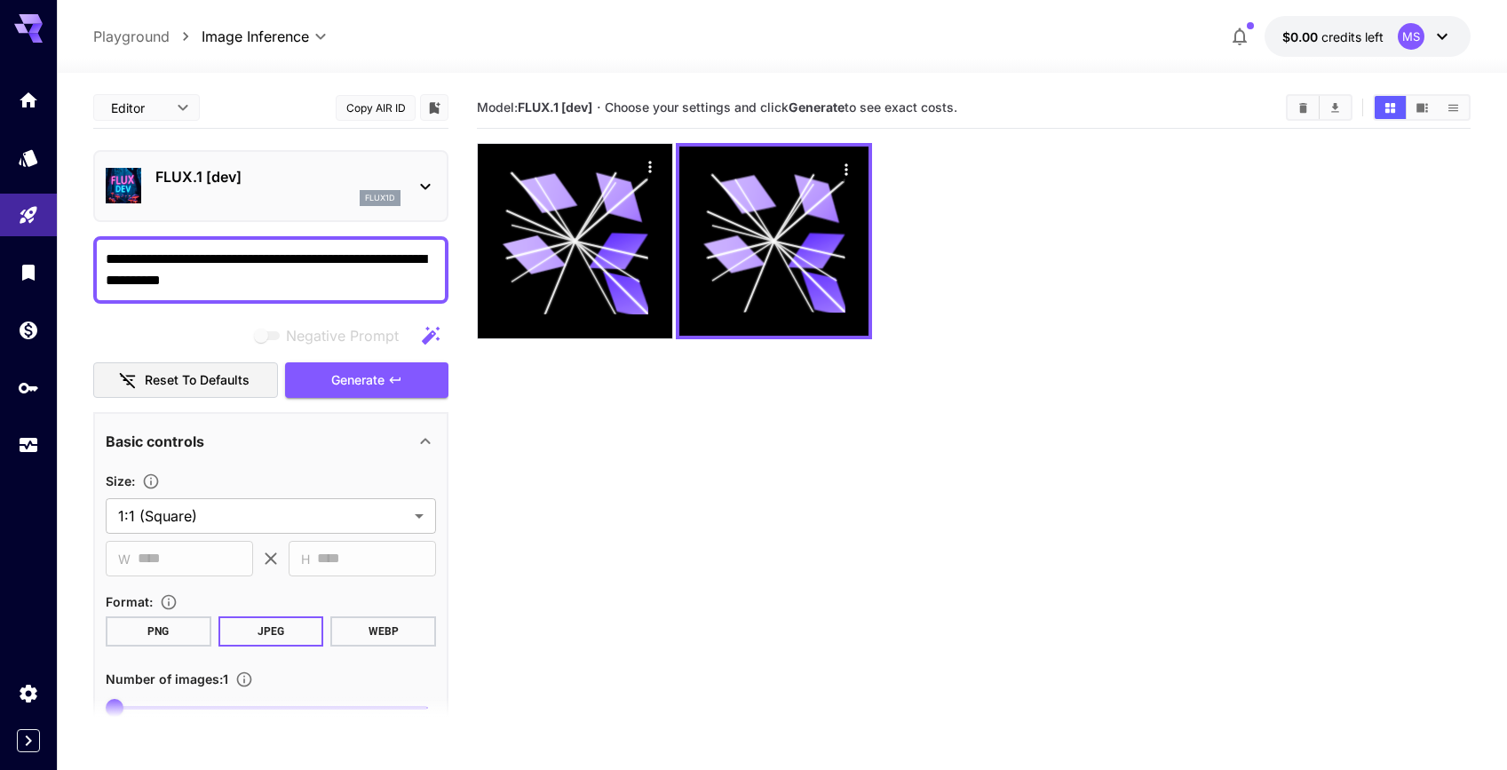
click at [381, 183] on p "FLUX.1 [dev]" at bounding box center [277, 176] width 245 height 21
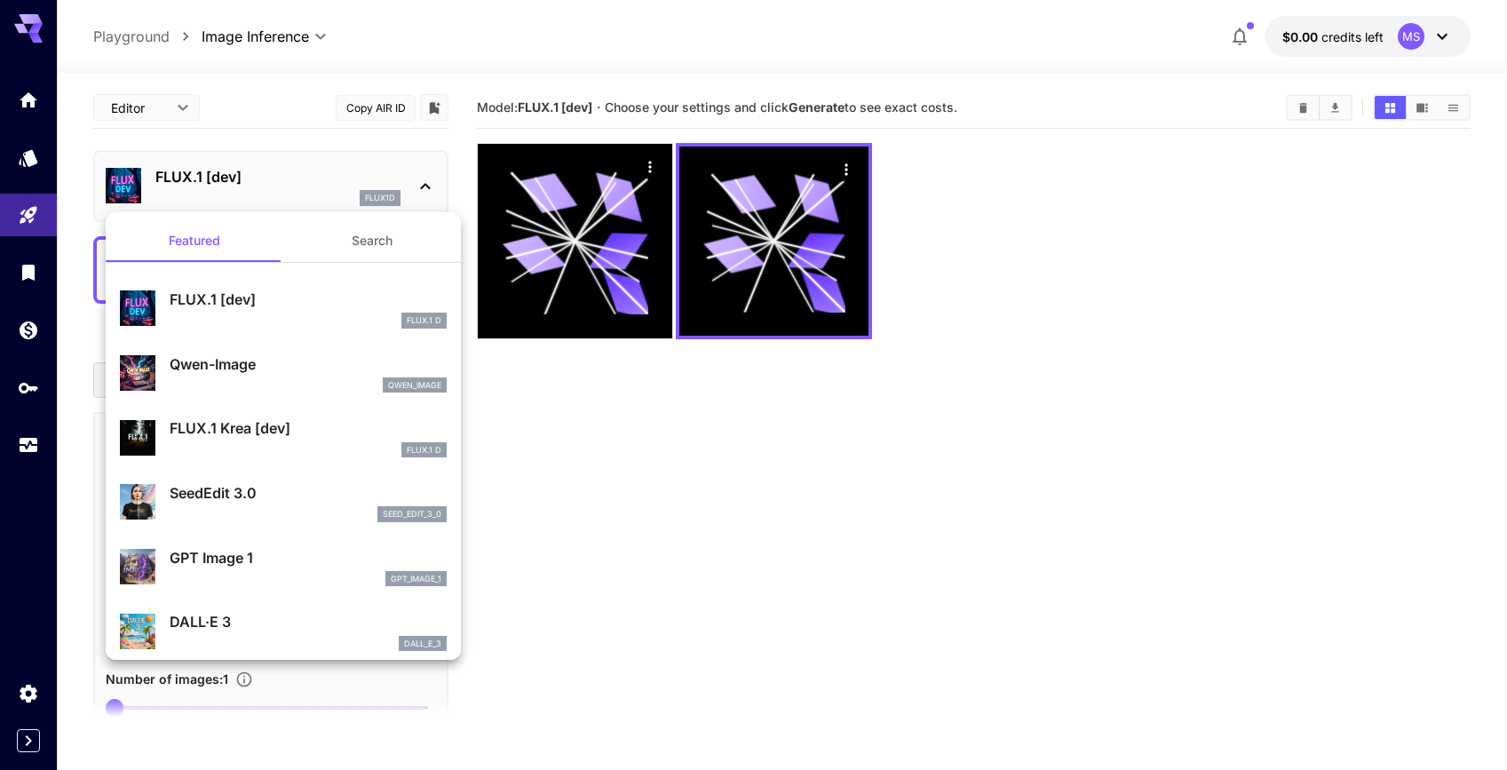
click at [622, 434] on div at bounding box center [753, 385] width 1507 height 770
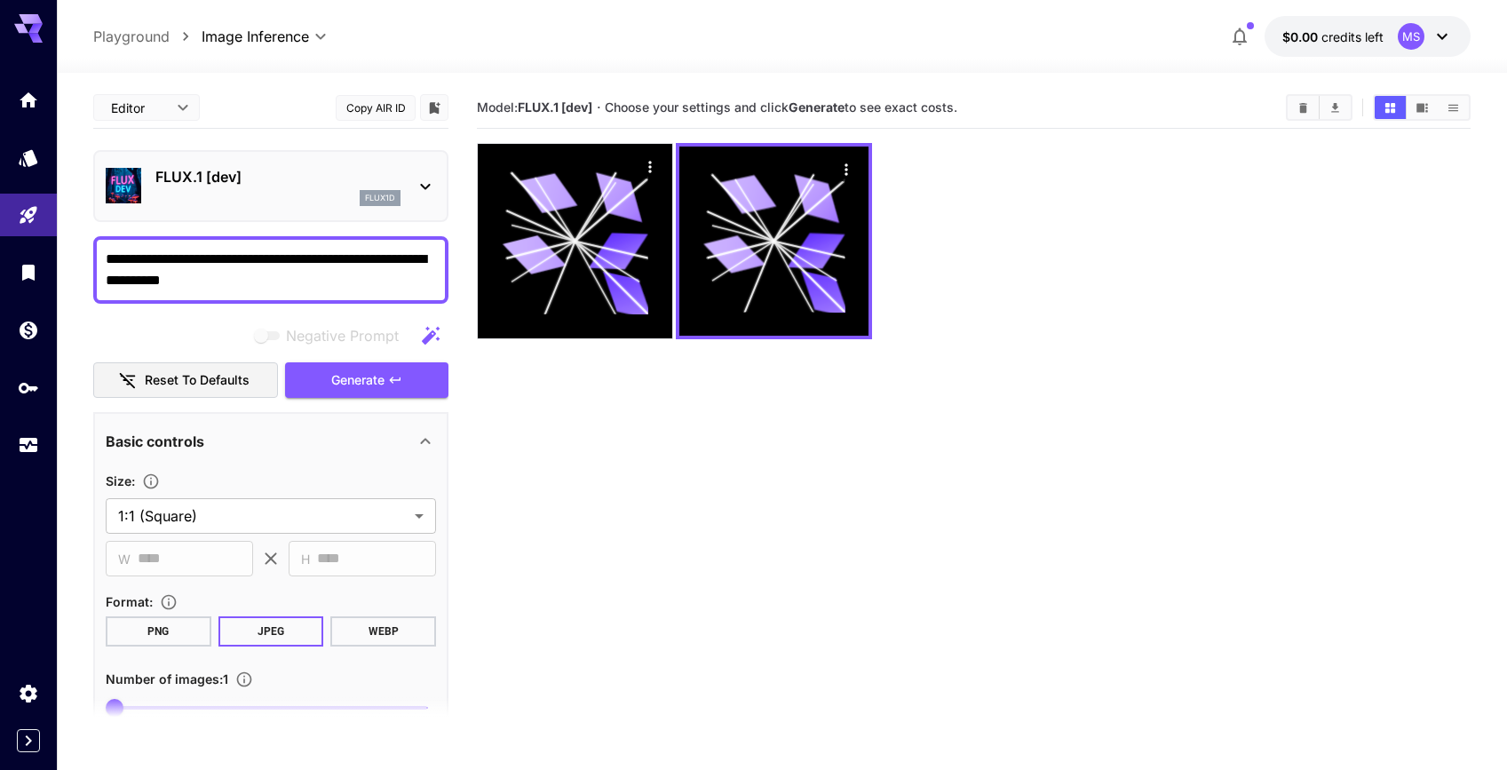
click at [339, 188] on div "FLUX.1 [dev] flux1d" at bounding box center [277, 186] width 245 height 40
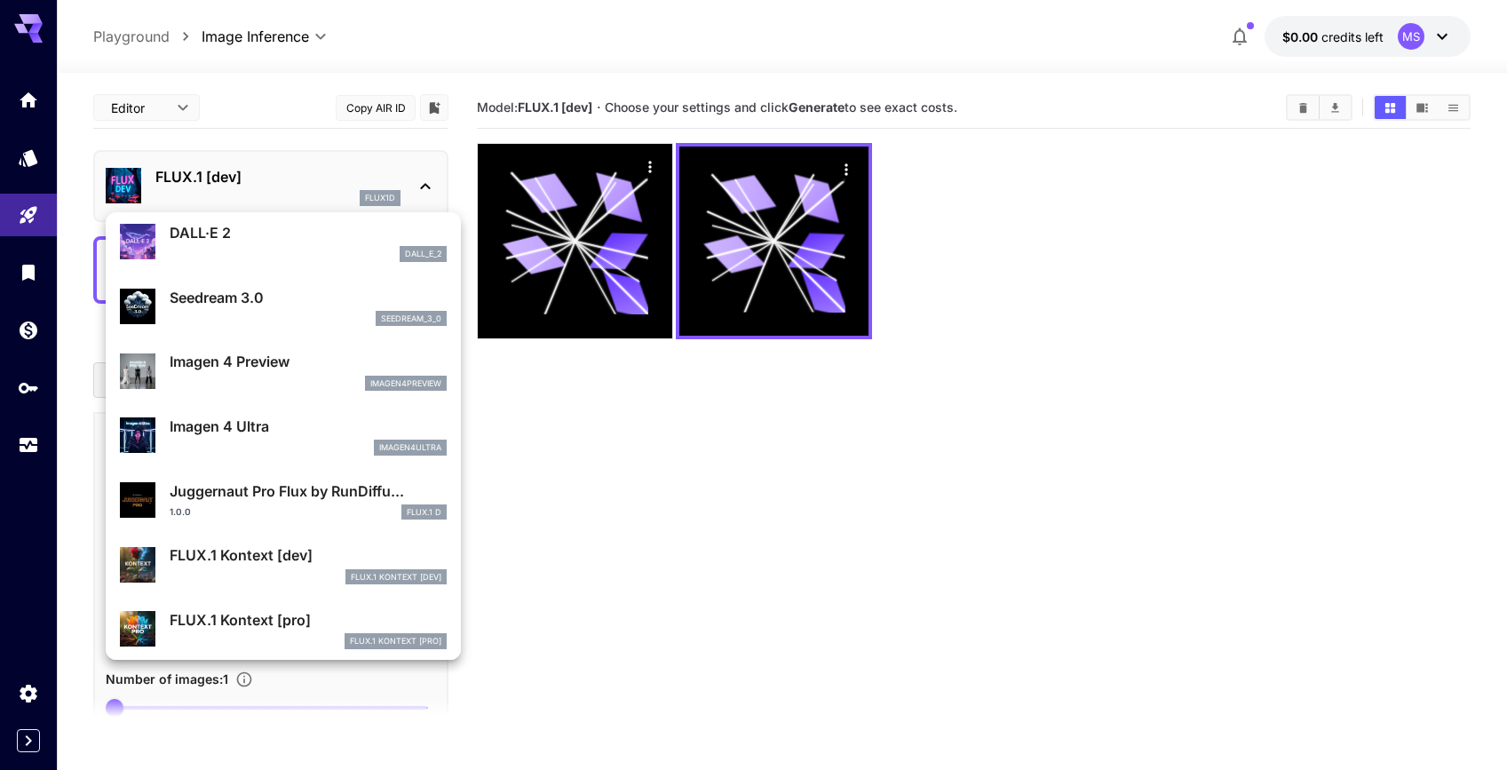
scroll to position [451, 0]
click at [598, 444] on div at bounding box center [753, 385] width 1507 height 770
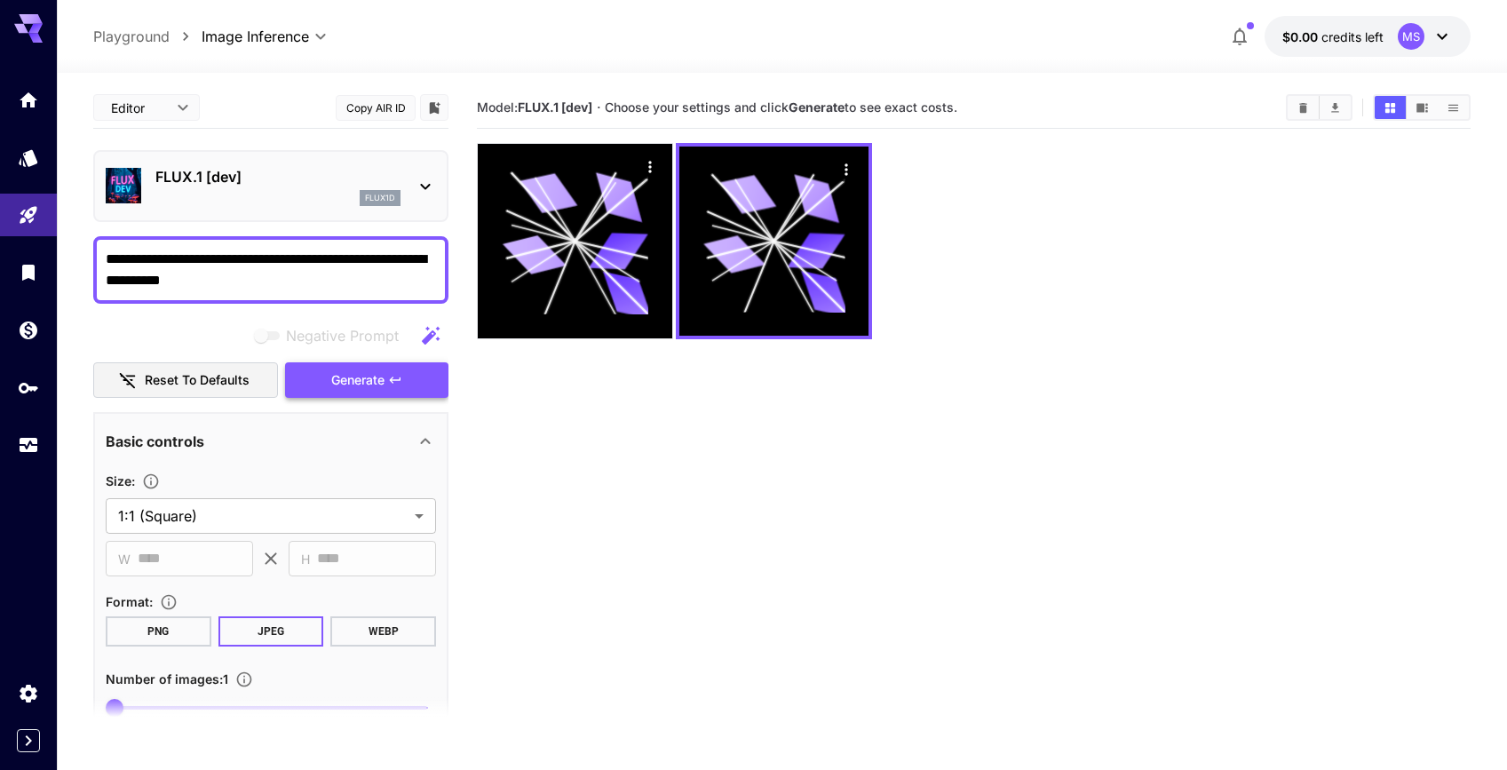
click at [369, 386] on span "Generate" at bounding box center [357, 380] width 53 height 22
